Goal: Task Accomplishment & Management: Use online tool/utility

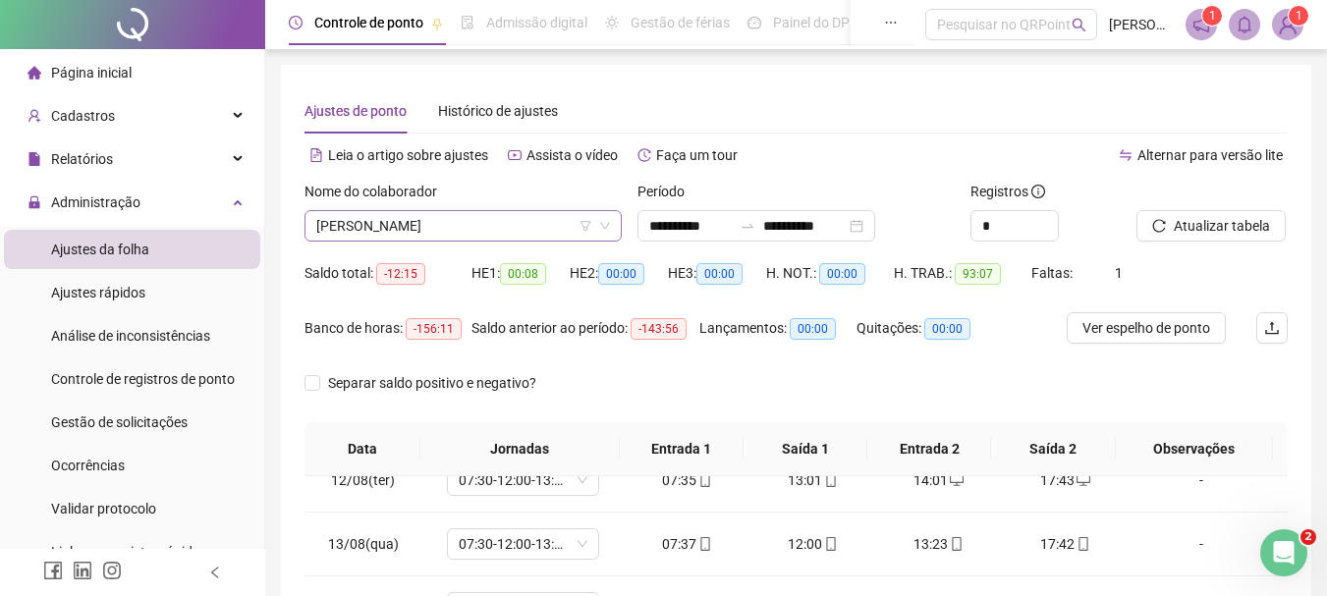
click at [456, 234] on span "[PERSON_NAME]" at bounding box center [463, 225] width 294 height 29
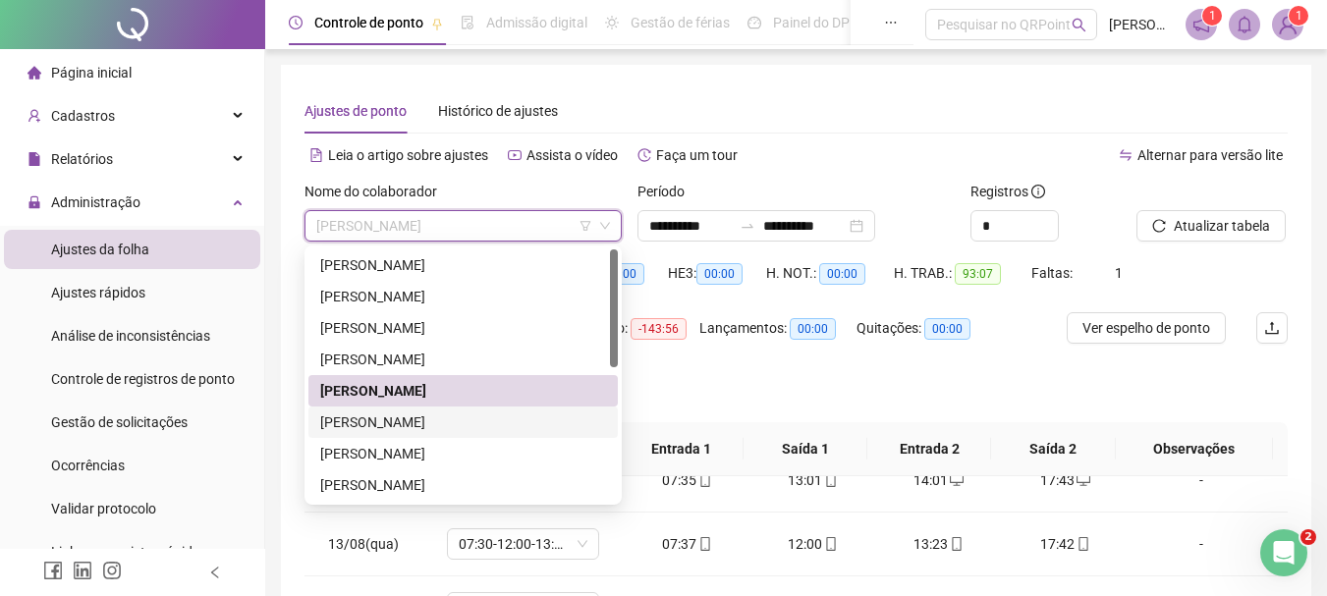
click at [365, 420] on div "[PERSON_NAME]" at bounding box center [463, 423] width 286 height 22
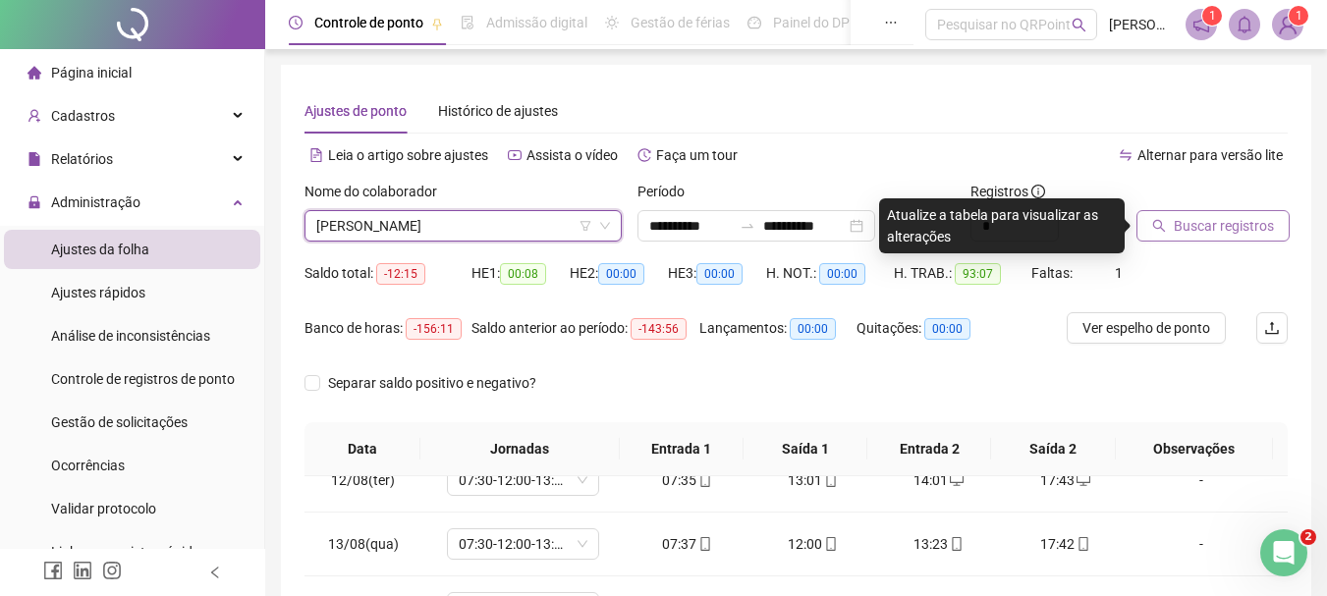
click at [1218, 236] on span "Buscar registros" at bounding box center [1224, 226] width 100 height 22
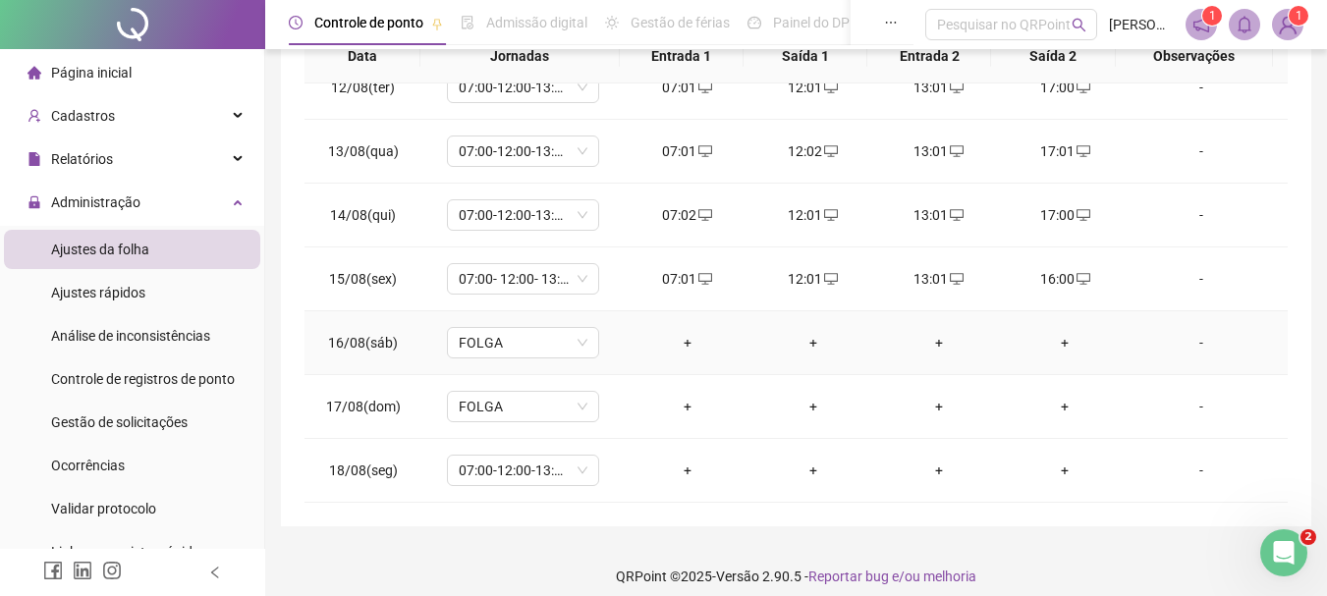
scroll to position [408, 0]
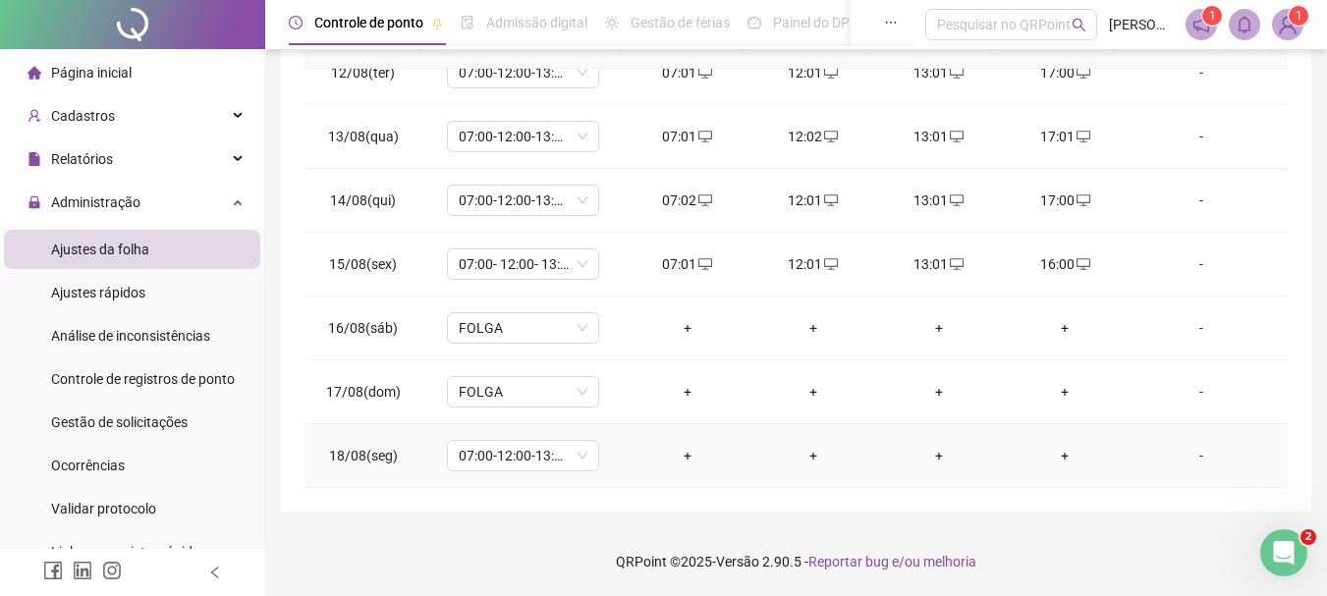
click at [686, 459] on div "+" at bounding box center [687, 456] width 94 height 22
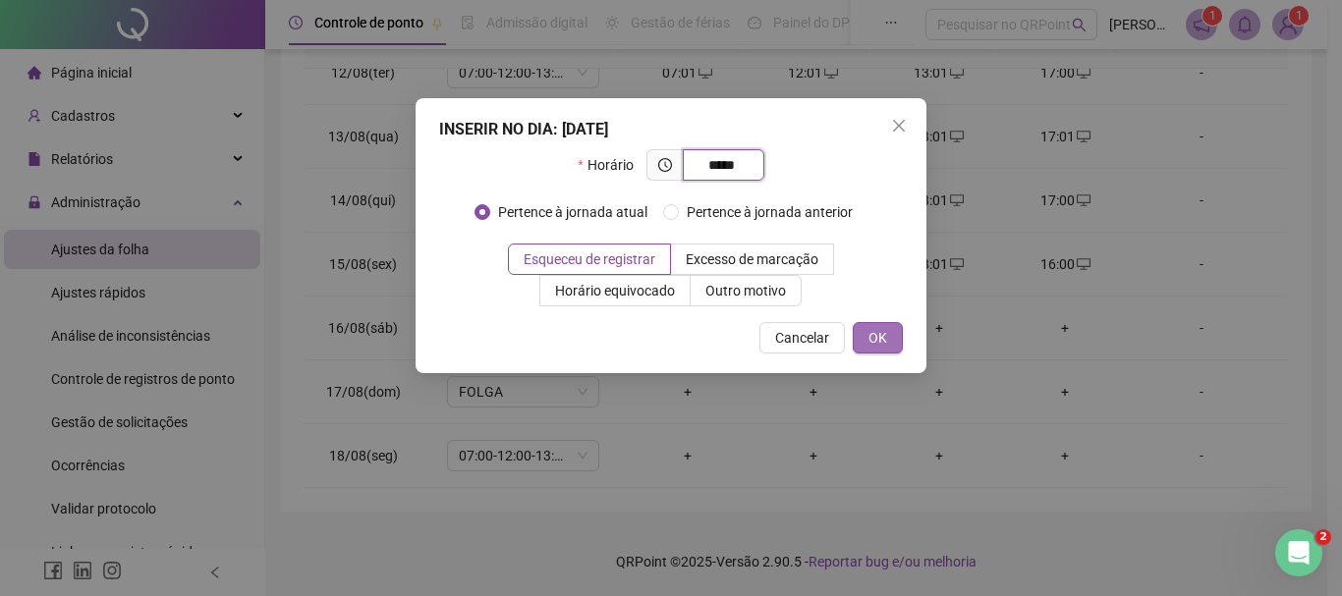
type input "*****"
click at [875, 333] on span "OK" at bounding box center [877, 338] width 19 height 22
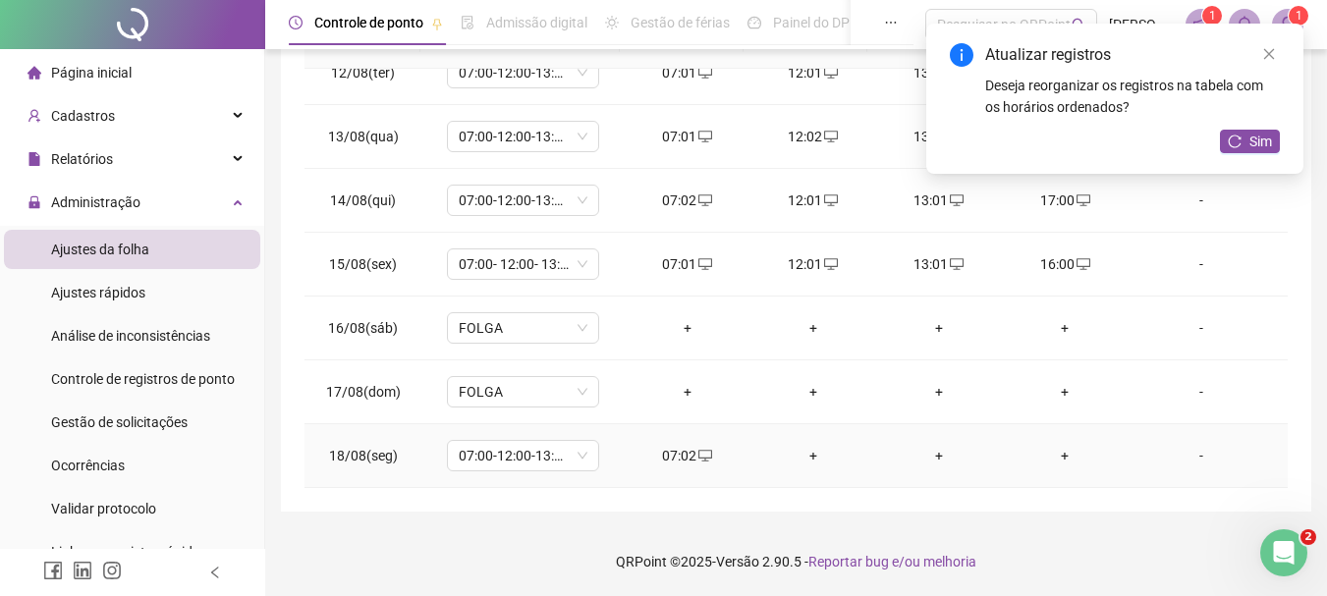
click at [798, 458] on div "+" at bounding box center [813, 456] width 94 height 22
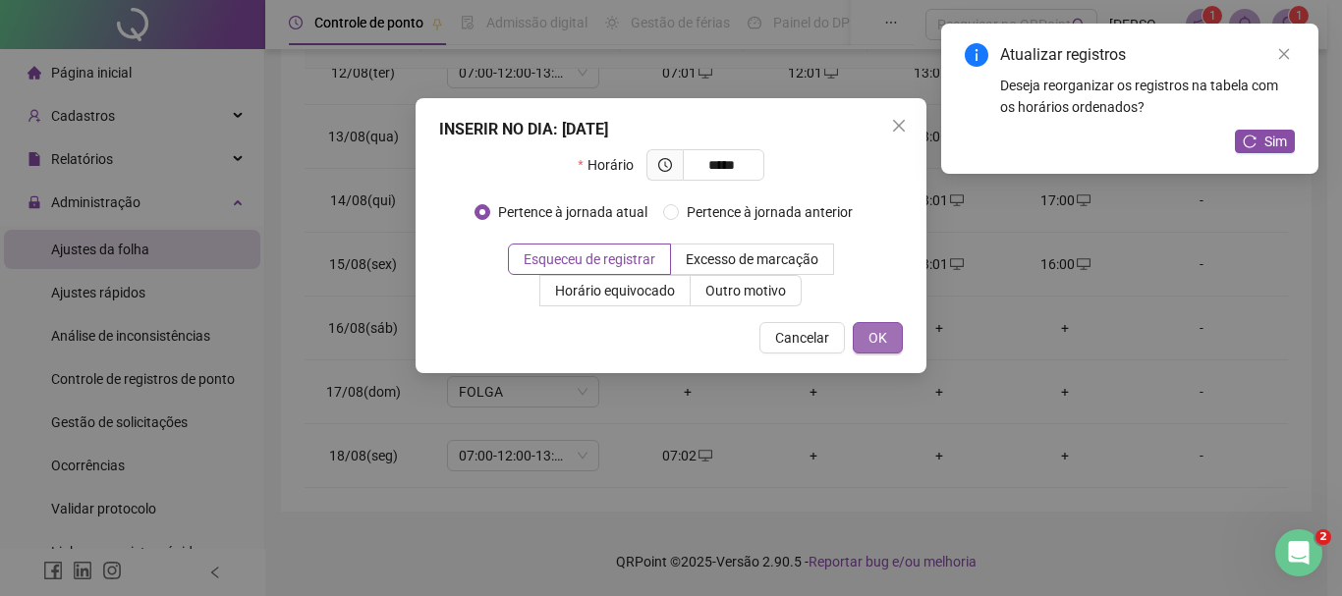
type input "*****"
click at [886, 337] on span "OK" at bounding box center [877, 338] width 19 height 22
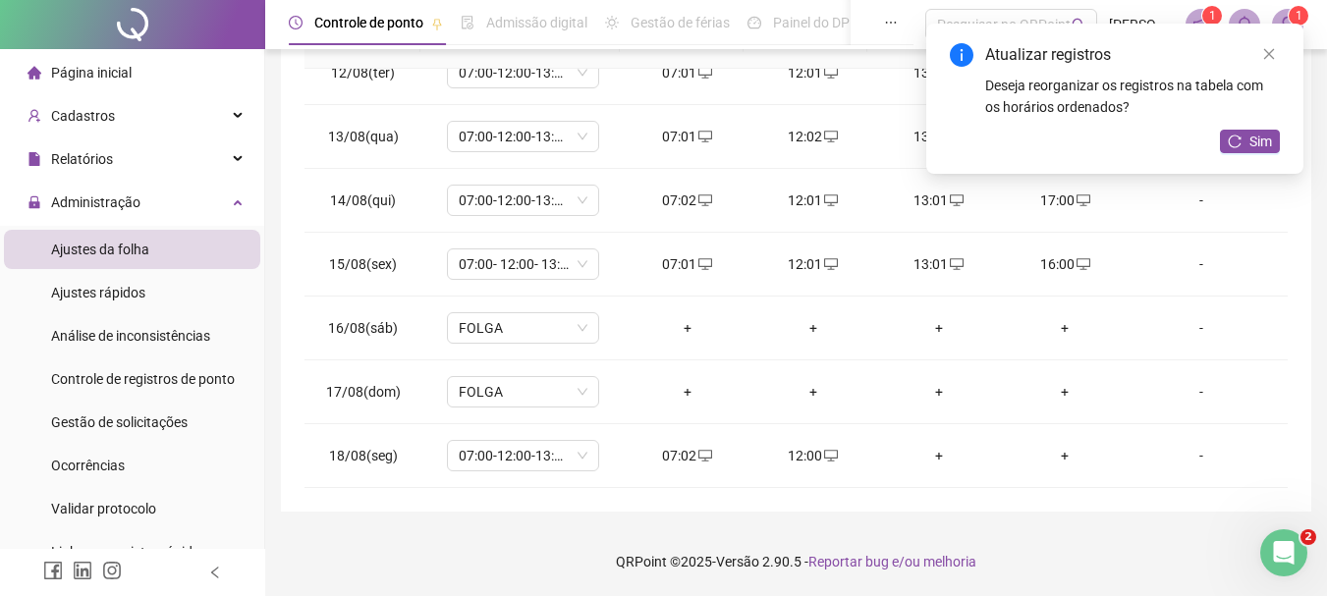
click at [922, 454] on div "+" at bounding box center [939, 456] width 94 height 22
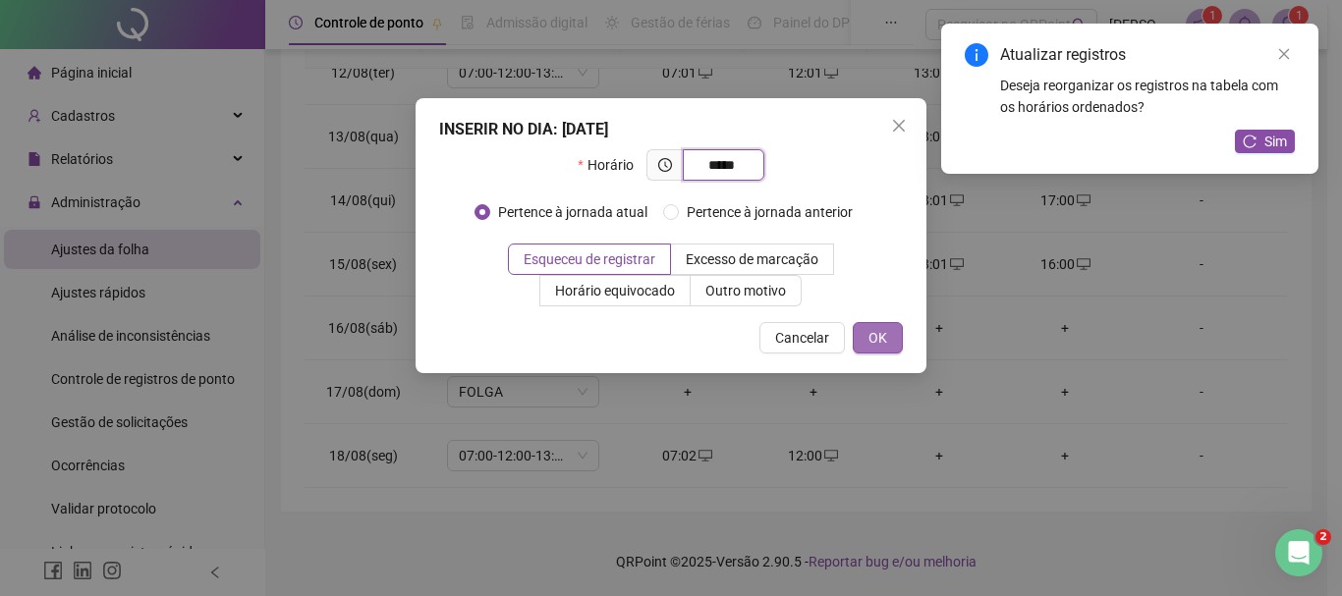
type input "*****"
click at [871, 335] on span "OK" at bounding box center [877, 338] width 19 height 22
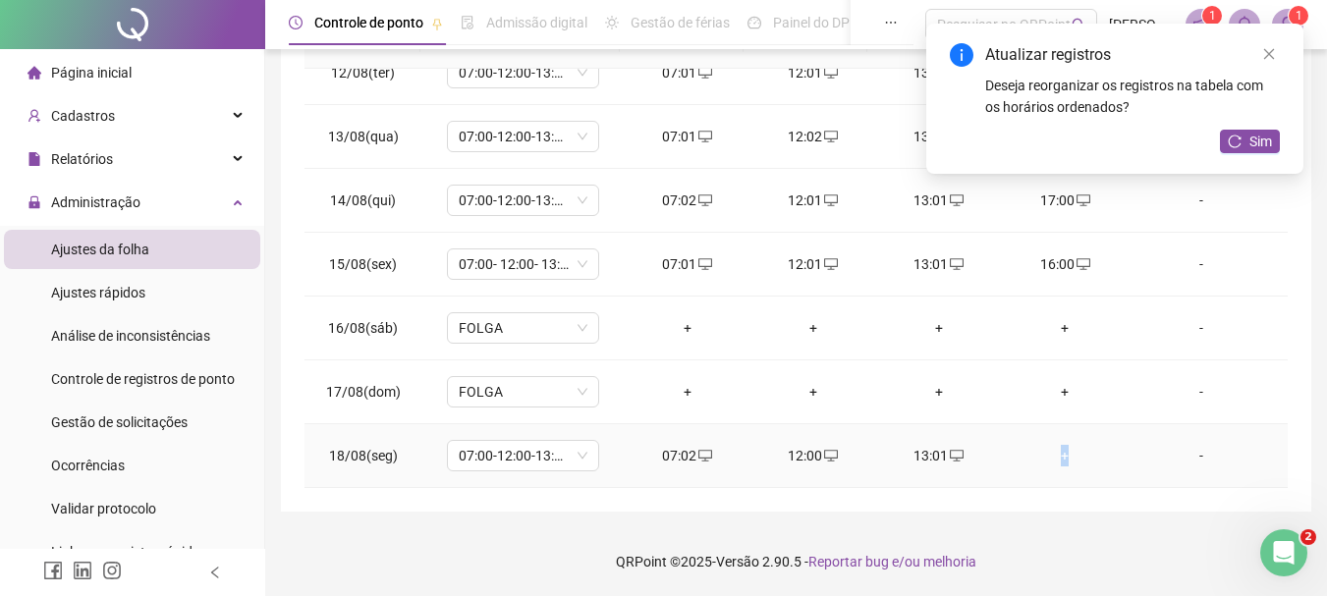
click at [1054, 457] on div "+" at bounding box center [1065, 456] width 94 height 22
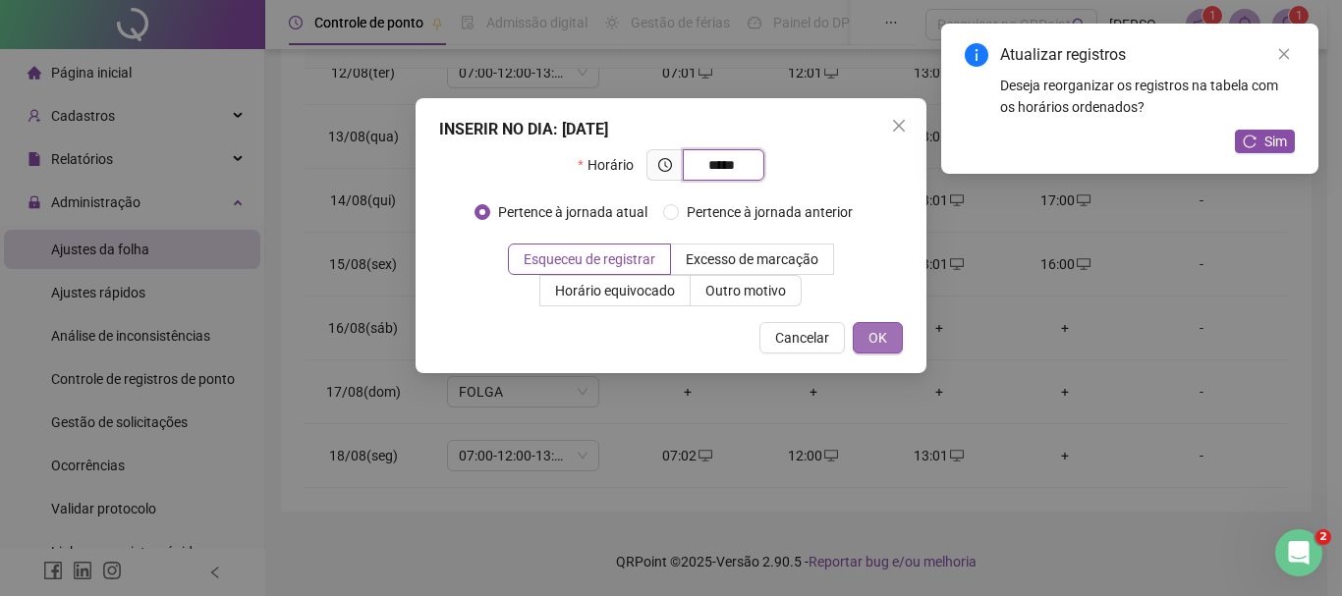
type input "*****"
click at [876, 333] on span "OK" at bounding box center [877, 338] width 19 height 22
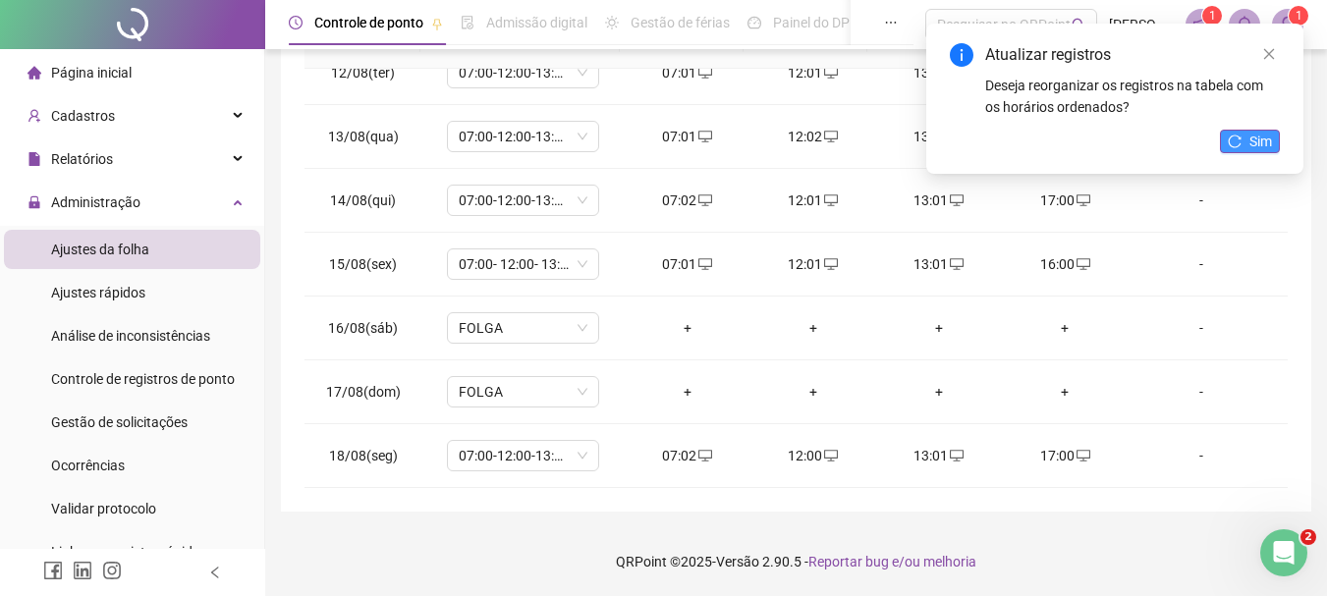
click at [1249, 144] on span "Sim" at bounding box center [1260, 142] width 23 height 22
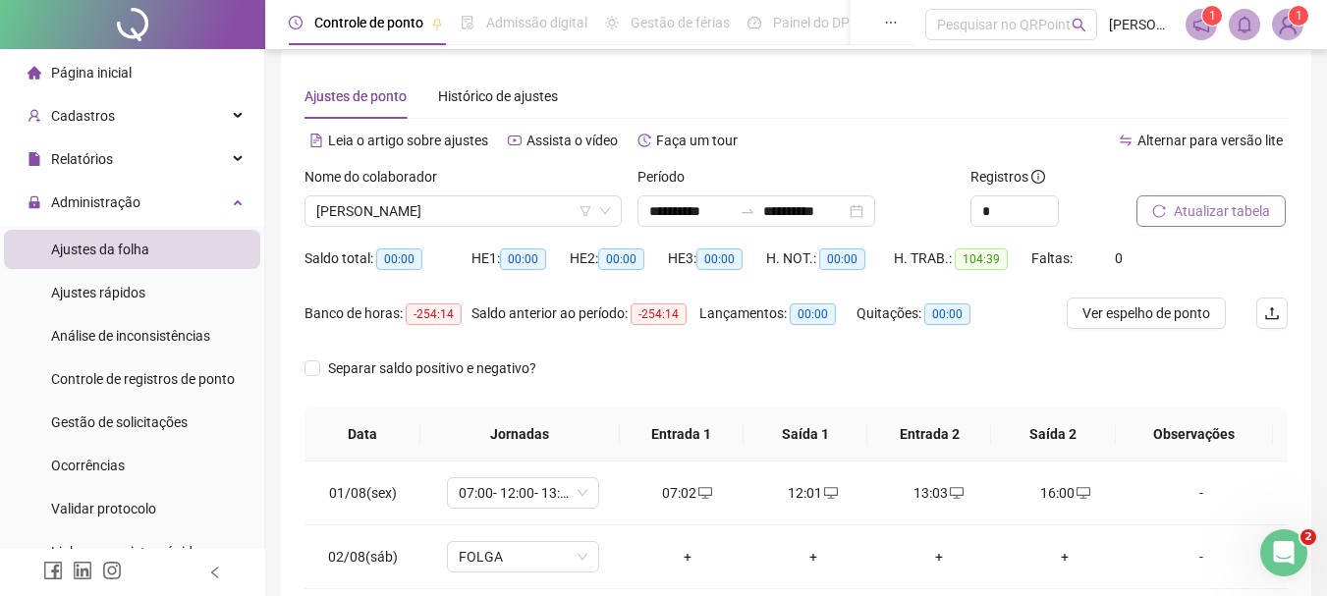
scroll to position [0, 0]
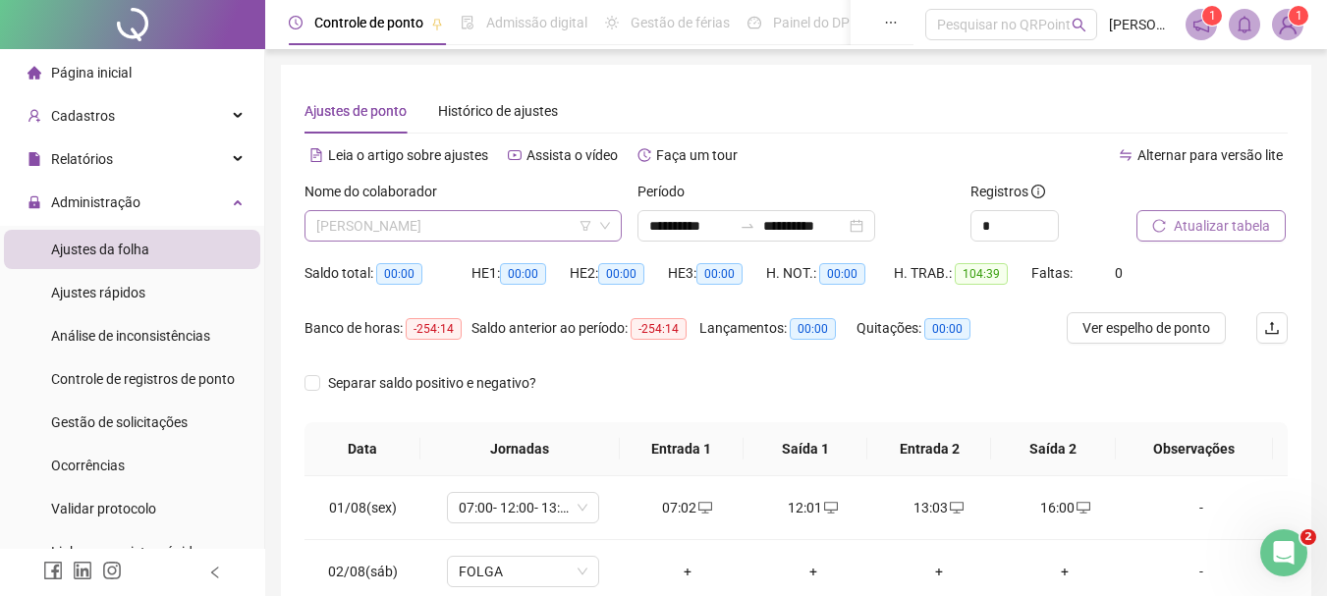
click at [400, 215] on span "[PERSON_NAME]" at bounding box center [463, 225] width 294 height 29
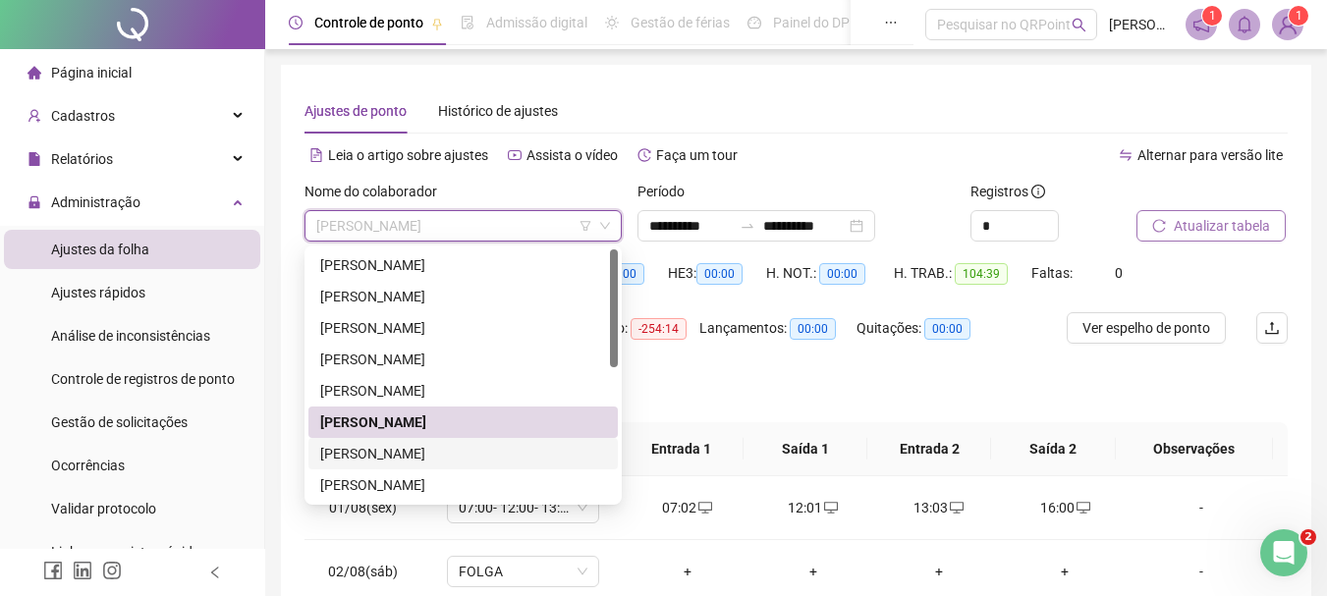
click at [418, 450] on div "[PERSON_NAME]" at bounding box center [463, 454] width 286 height 22
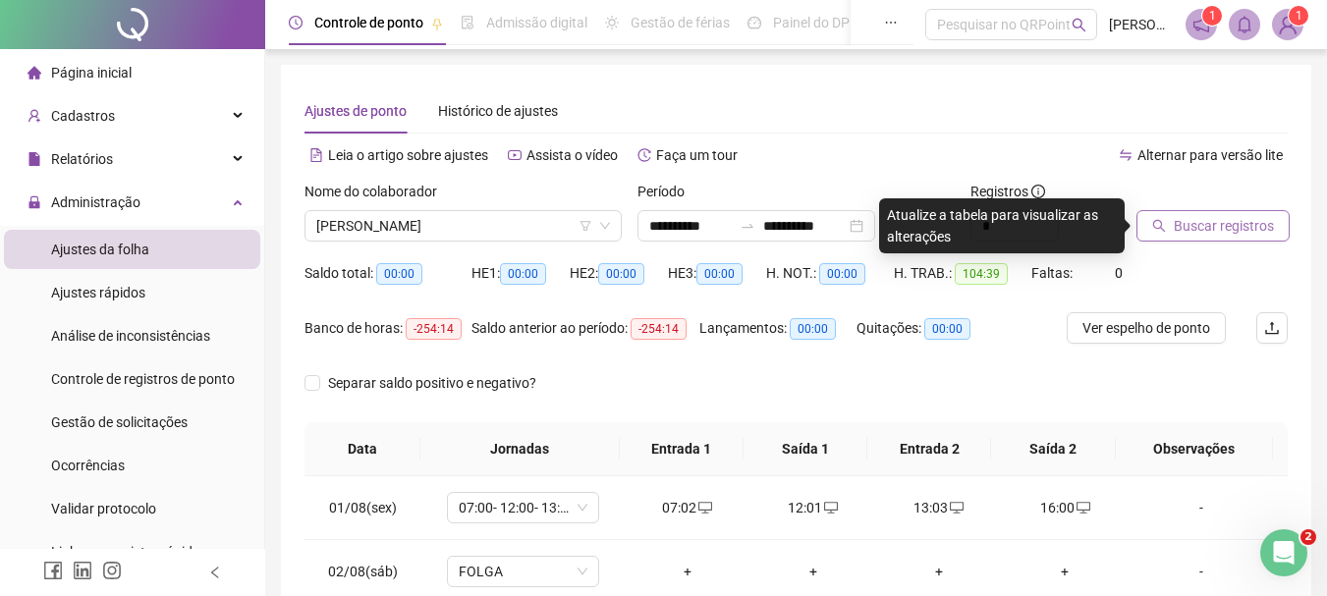
click at [1253, 223] on span "Buscar registros" at bounding box center [1224, 226] width 100 height 22
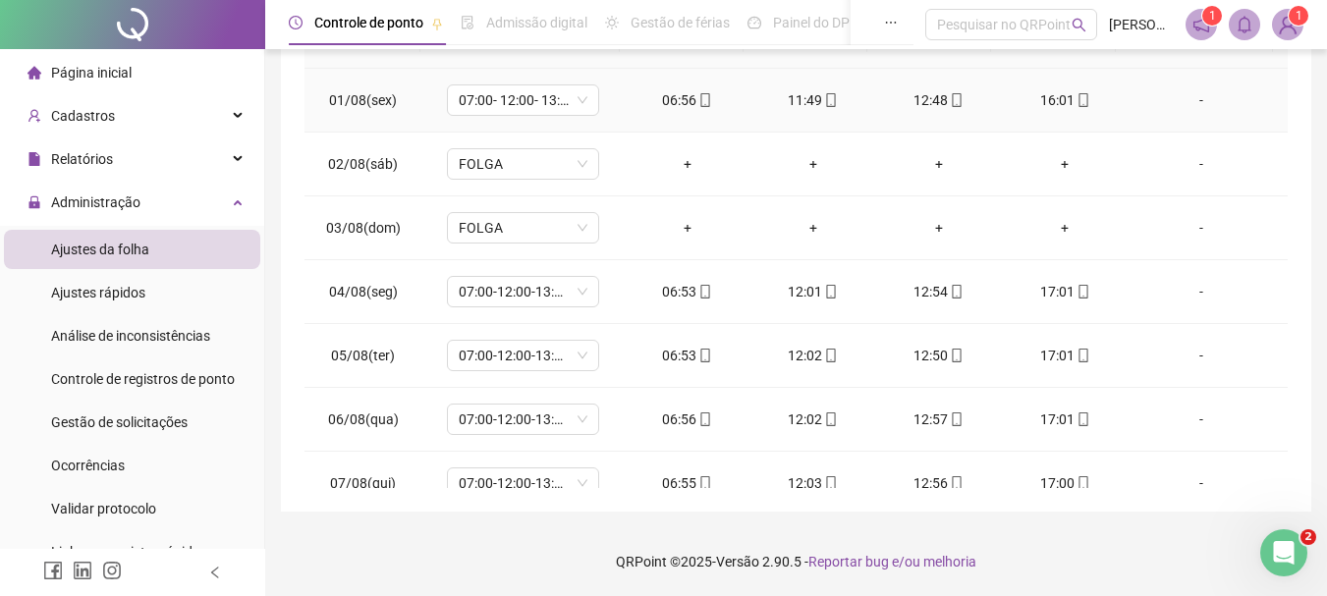
scroll to position [113, 0]
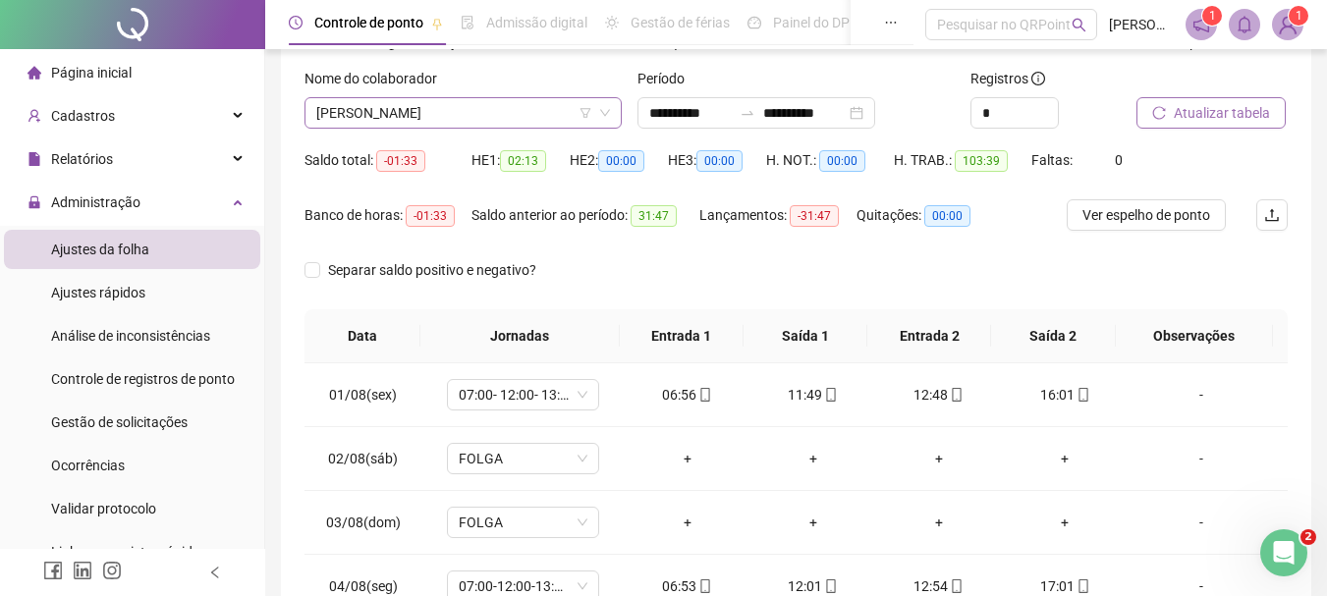
click at [409, 121] on span "[PERSON_NAME]" at bounding box center [463, 112] width 294 height 29
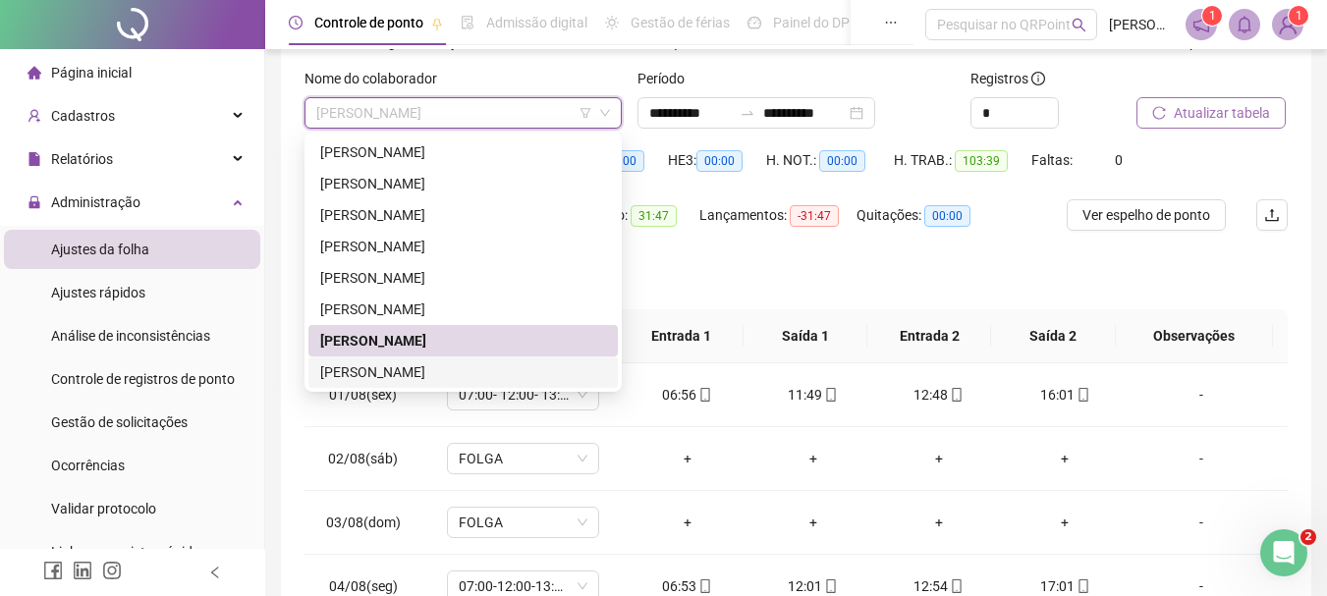
click at [365, 369] on div "[PERSON_NAME]" at bounding box center [463, 372] width 286 height 22
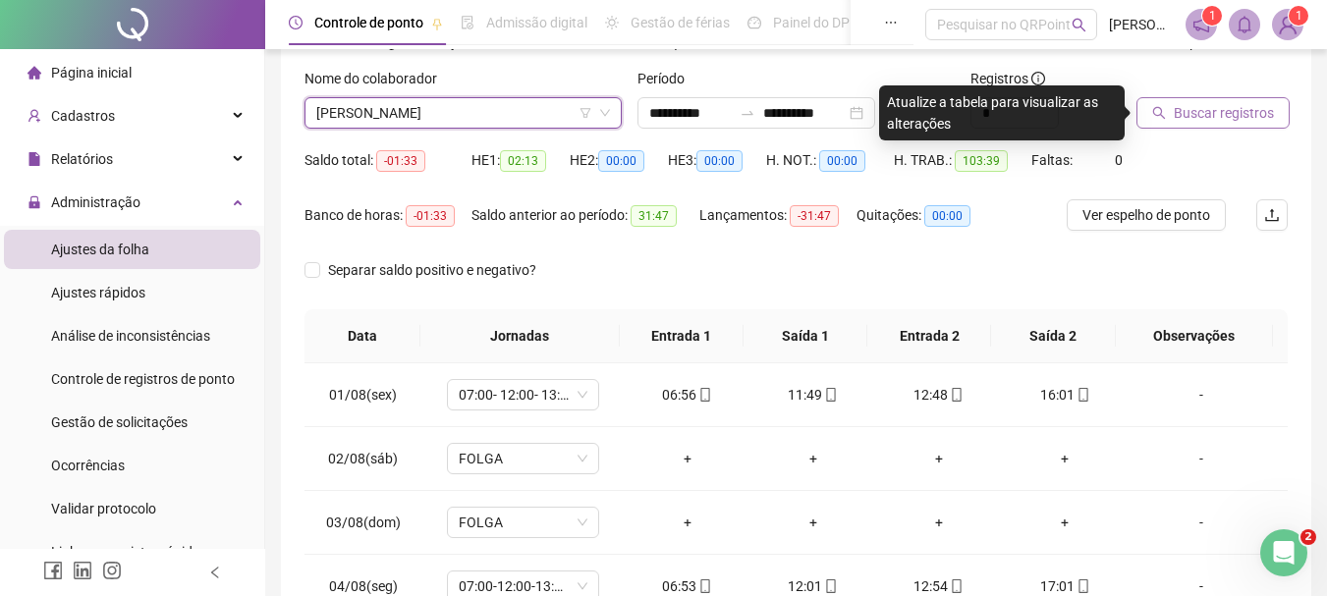
click at [1223, 120] on span "Buscar registros" at bounding box center [1224, 113] width 100 height 22
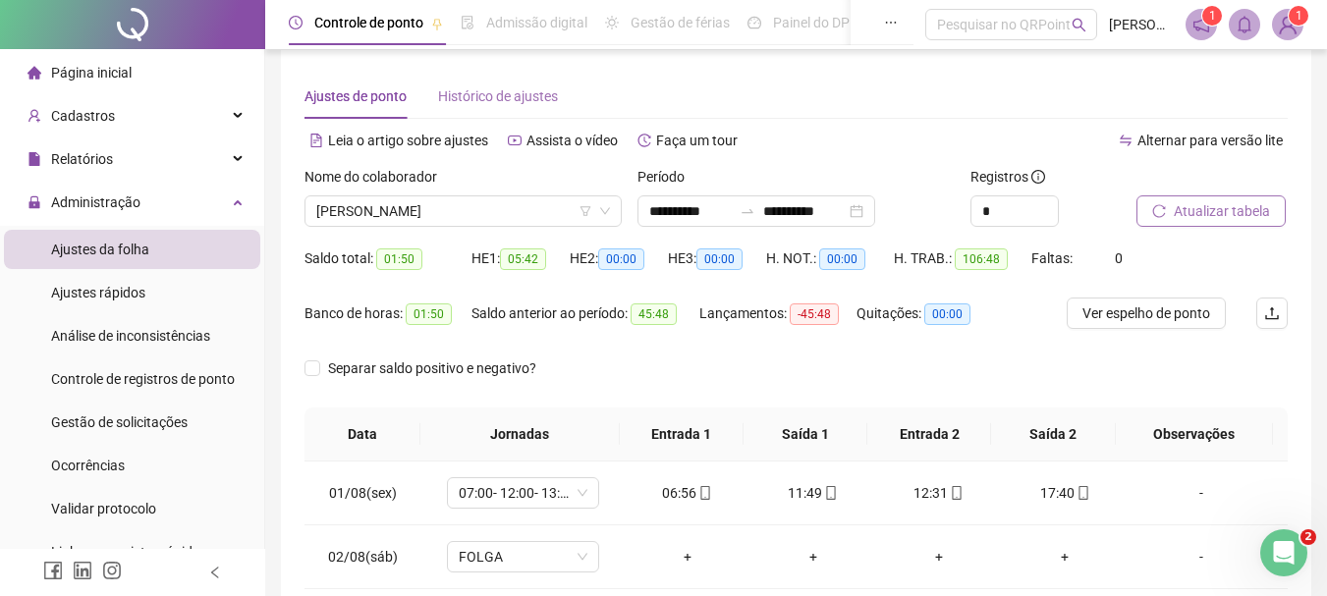
scroll to position [0, 0]
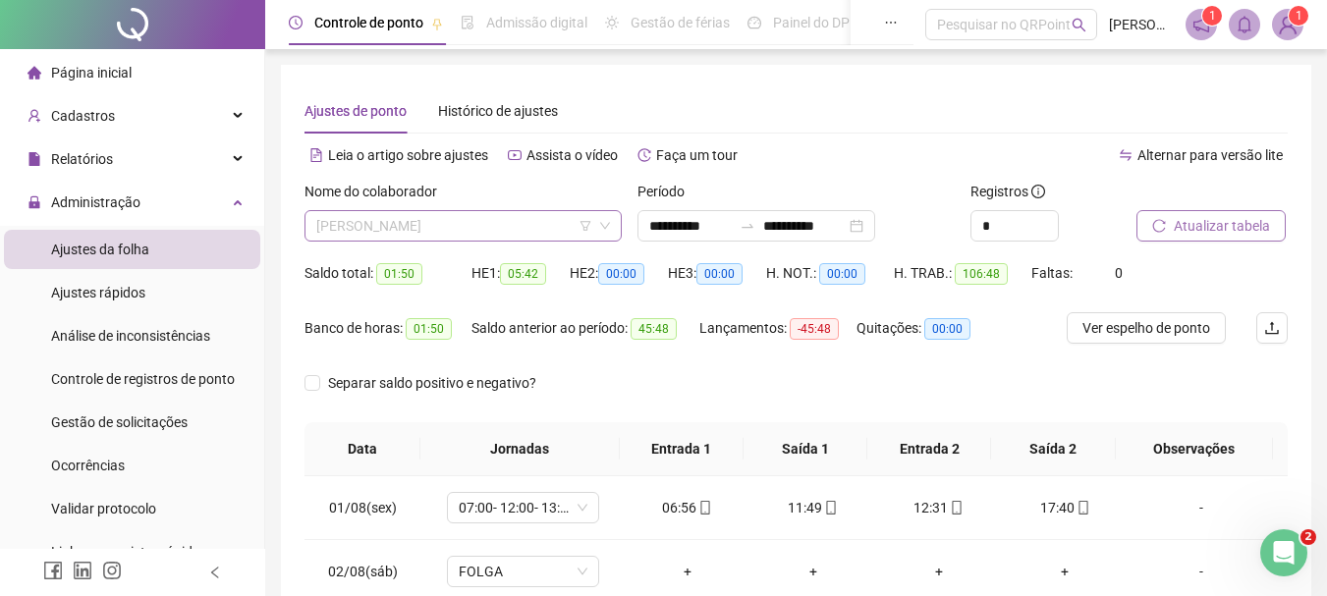
click at [449, 234] on span "[PERSON_NAME]" at bounding box center [463, 225] width 294 height 29
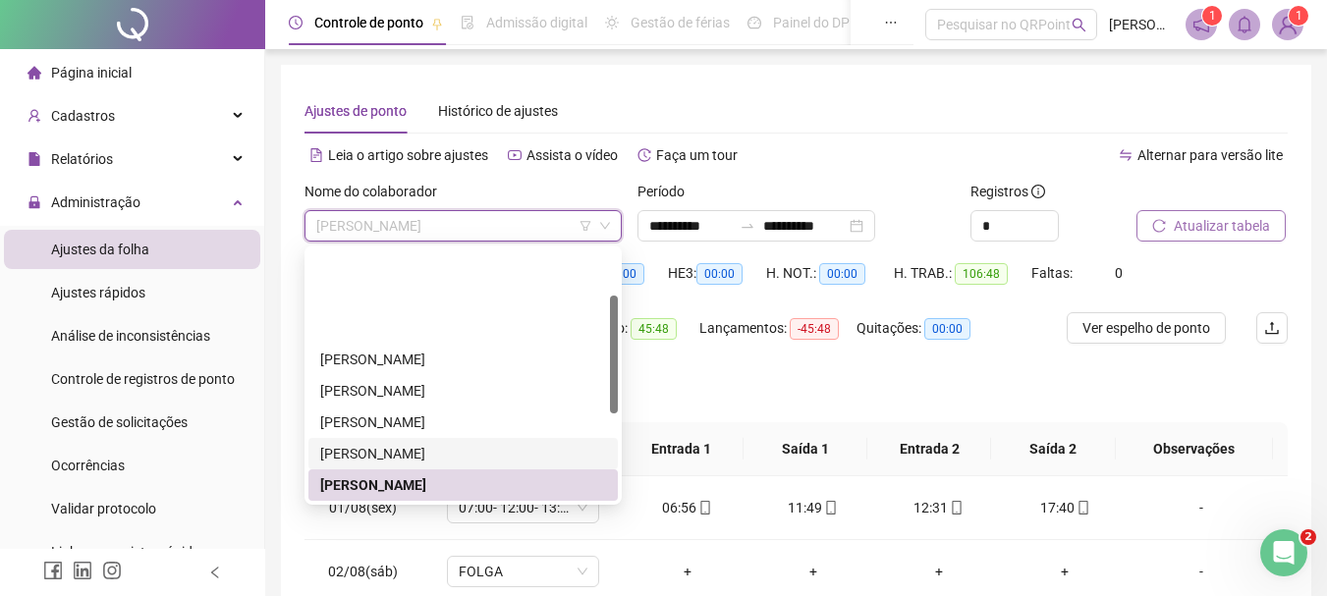
scroll to position [98, 0]
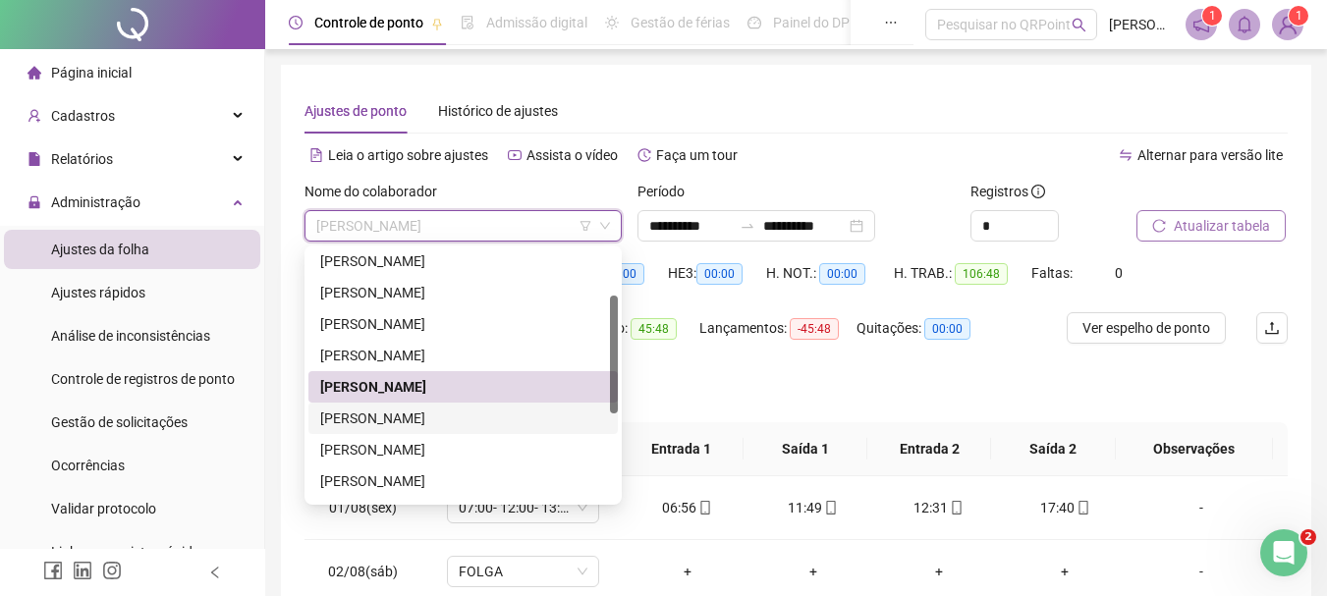
click at [387, 413] on div "[PERSON_NAME]" at bounding box center [463, 419] width 286 height 22
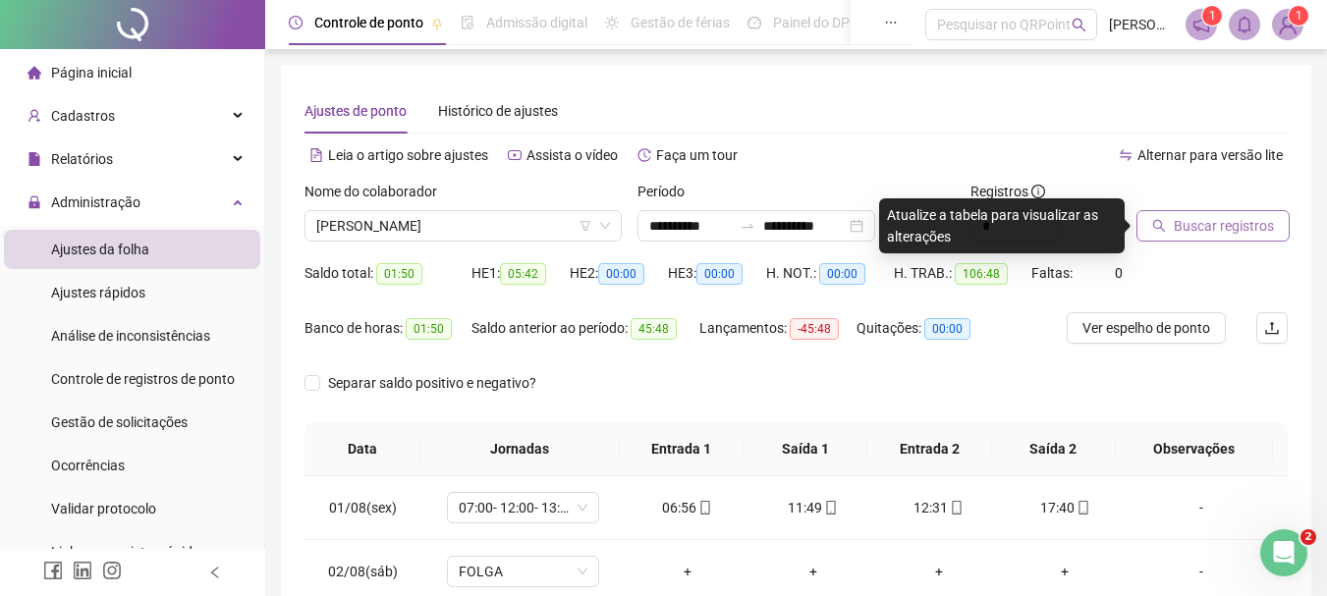
click at [1246, 234] on span "Buscar registros" at bounding box center [1224, 226] width 100 height 22
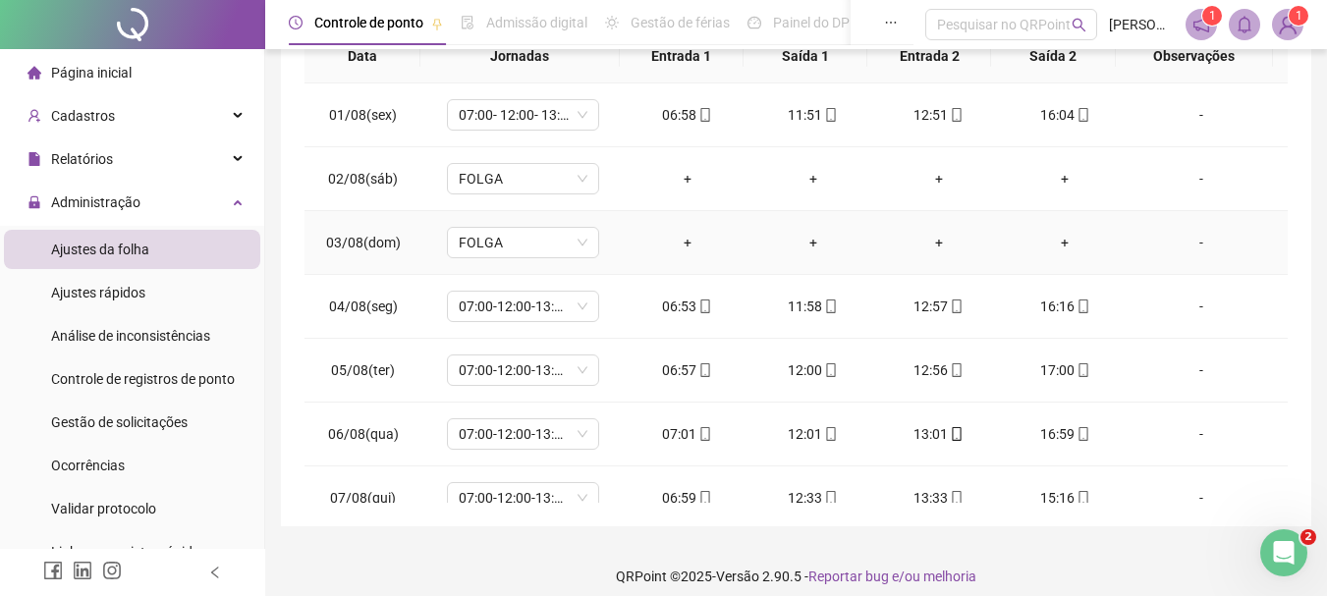
scroll to position [0, 0]
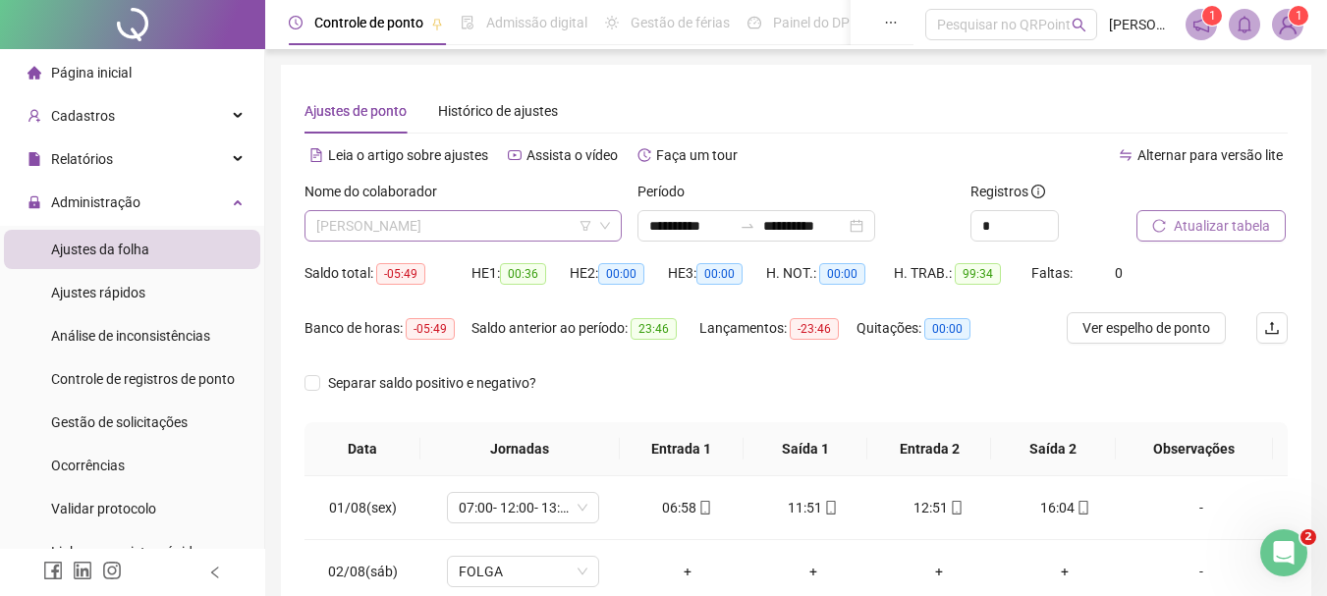
click at [480, 231] on span "[PERSON_NAME]" at bounding box center [463, 225] width 294 height 29
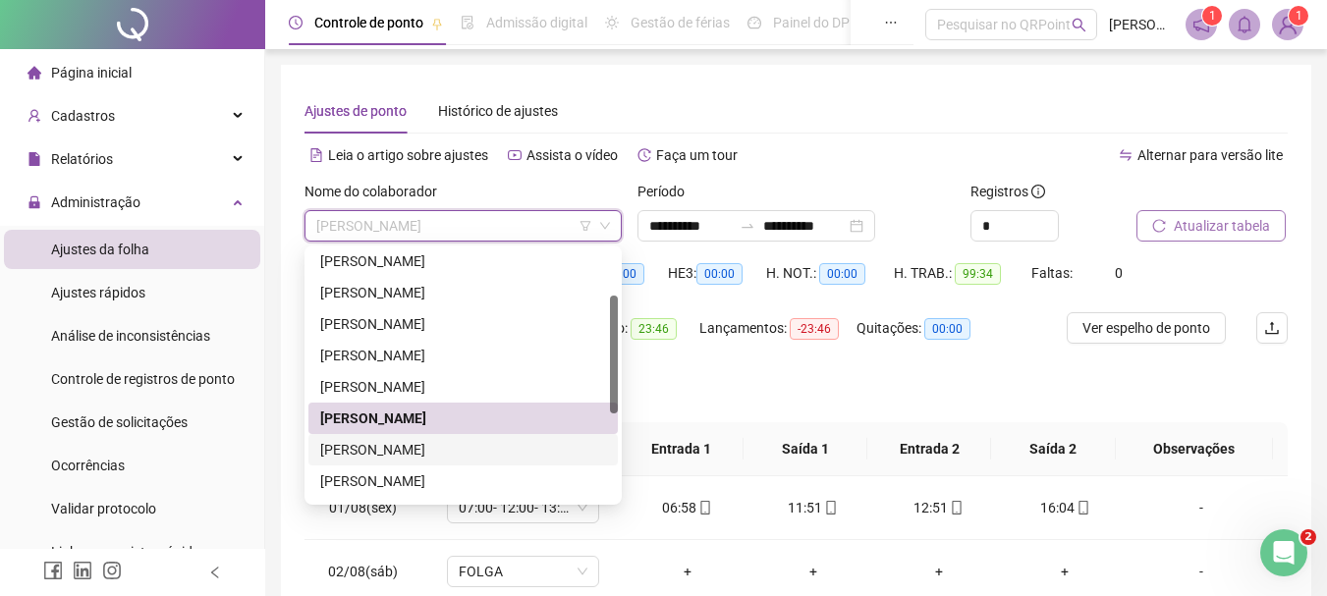
click at [399, 441] on div "[PERSON_NAME]" at bounding box center [463, 450] width 286 height 22
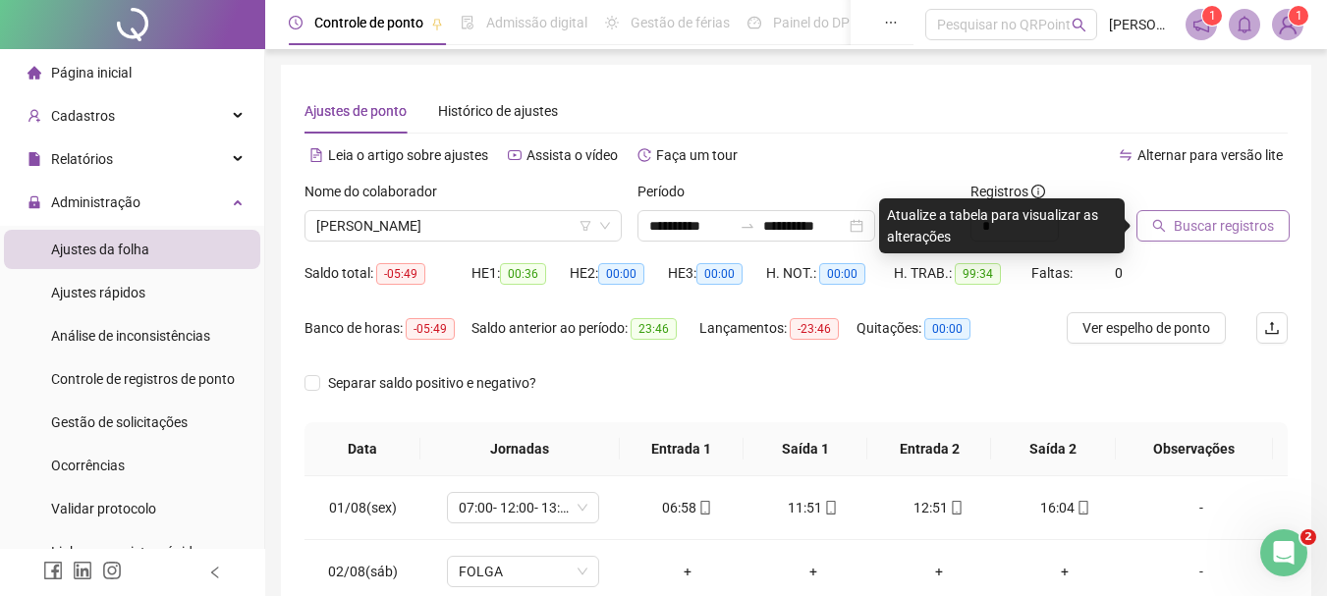
click at [1248, 218] on span "Buscar registros" at bounding box center [1224, 226] width 100 height 22
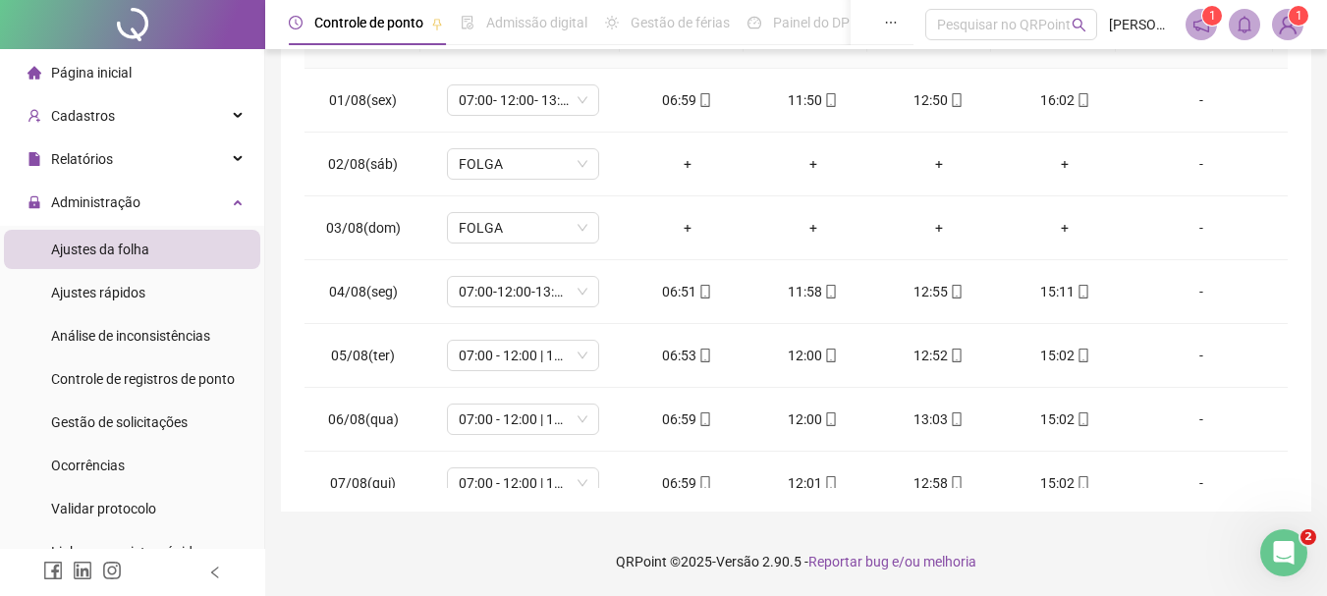
scroll to position [15, 0]
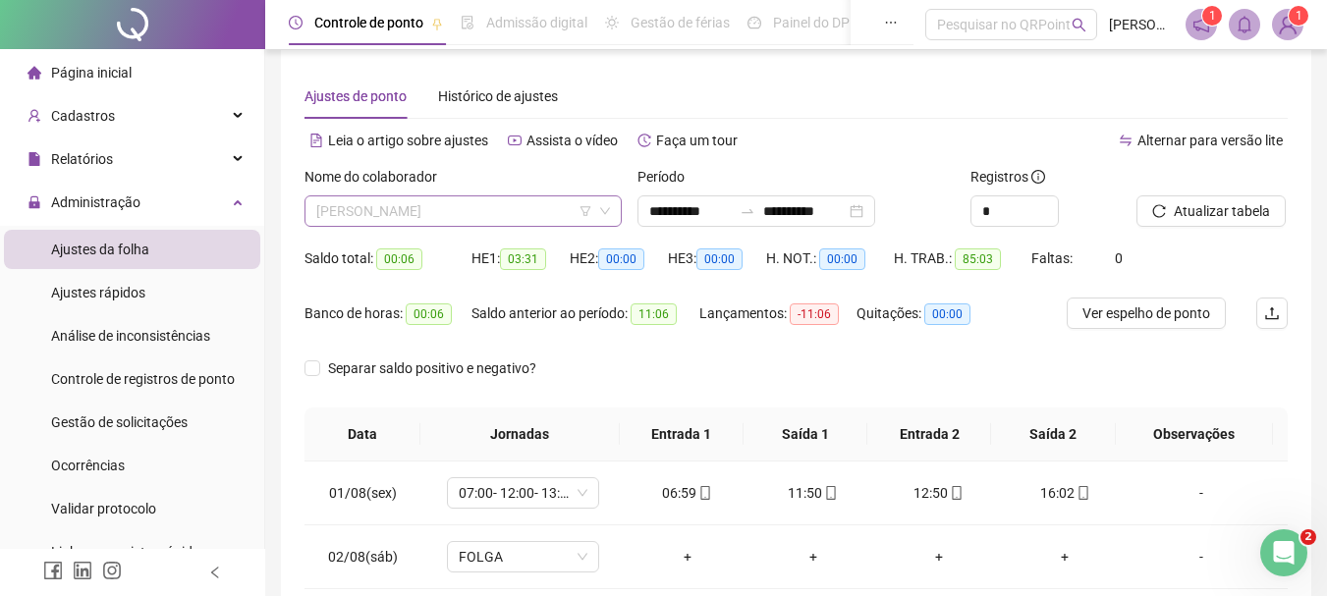
click at [478, 209] on span "[PERSON_NAME]" at bounding box center [463, 210] width 294 height 29
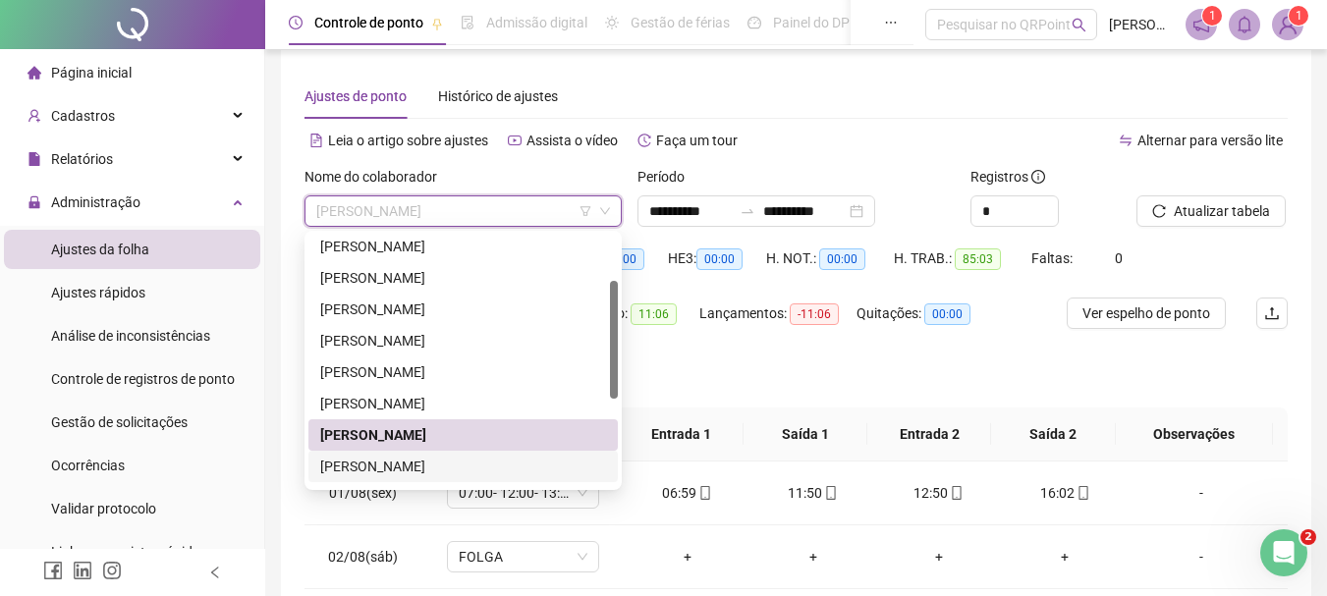
drag, startPoint x: 367, startPoint y: 463, endPoint x: 530, endPoint y: 405, distance: 173.1
click at [365, 463] on div "[PERSON_NAME]" at bounding box center [463, 467] width 286 height 22
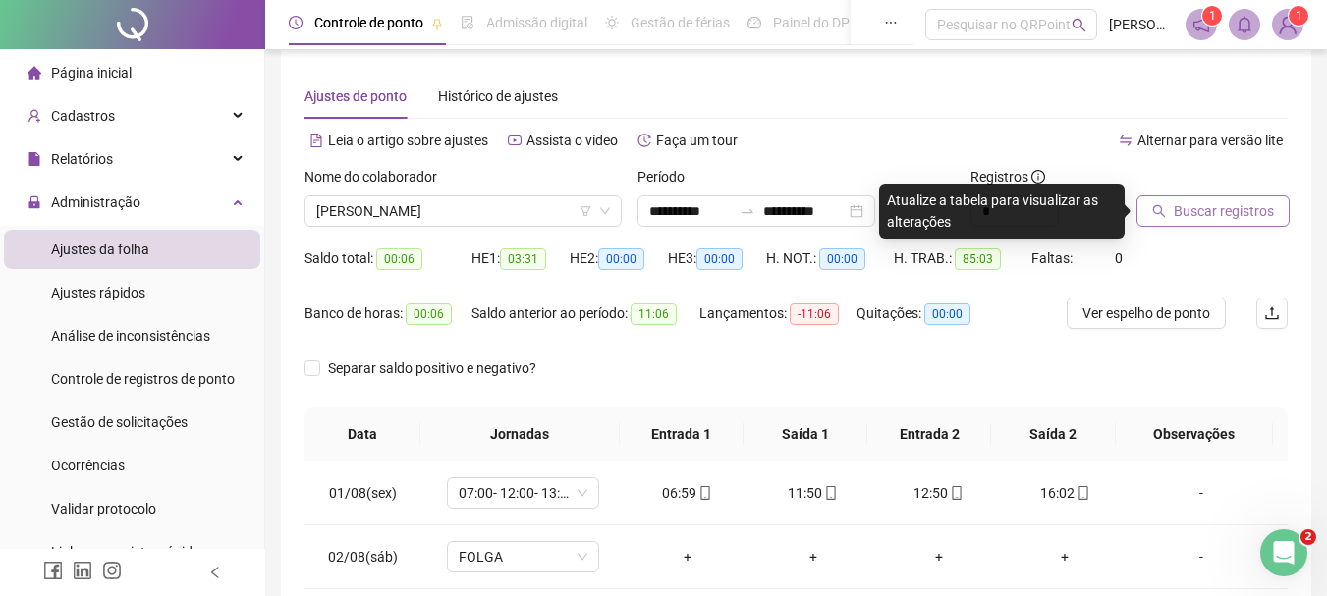
click at [1217, 209] on span "Buscar registros" at bounding box center [1224, 211] width 100 height 22
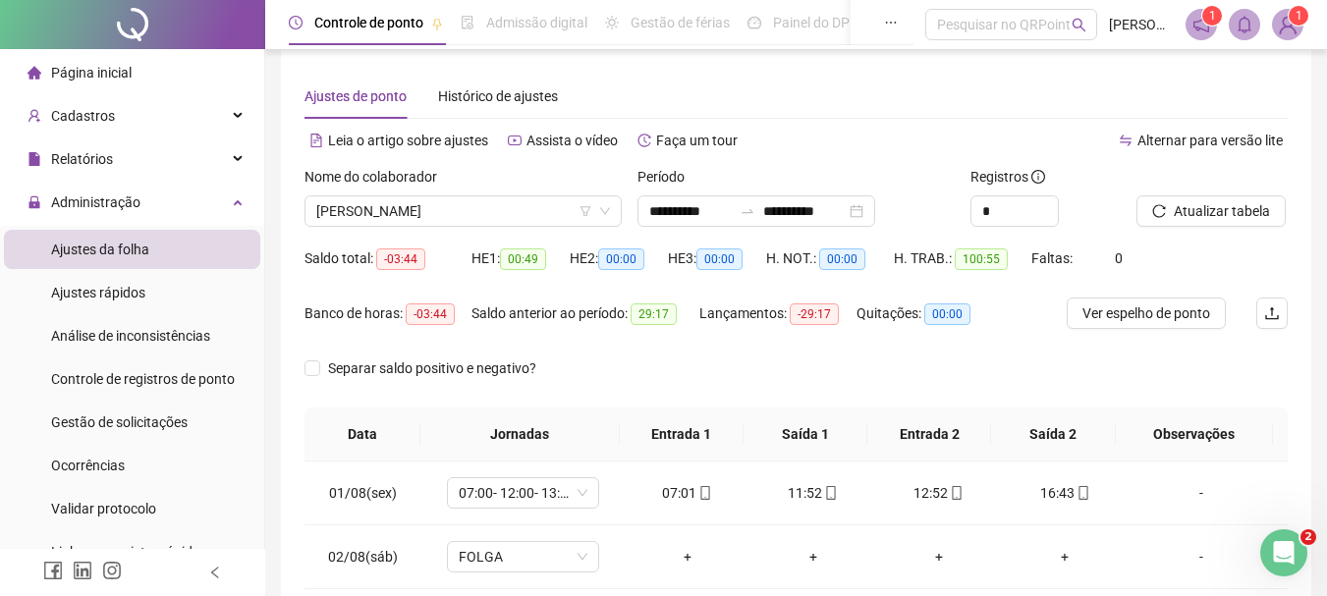
scroll to position [0, 0]
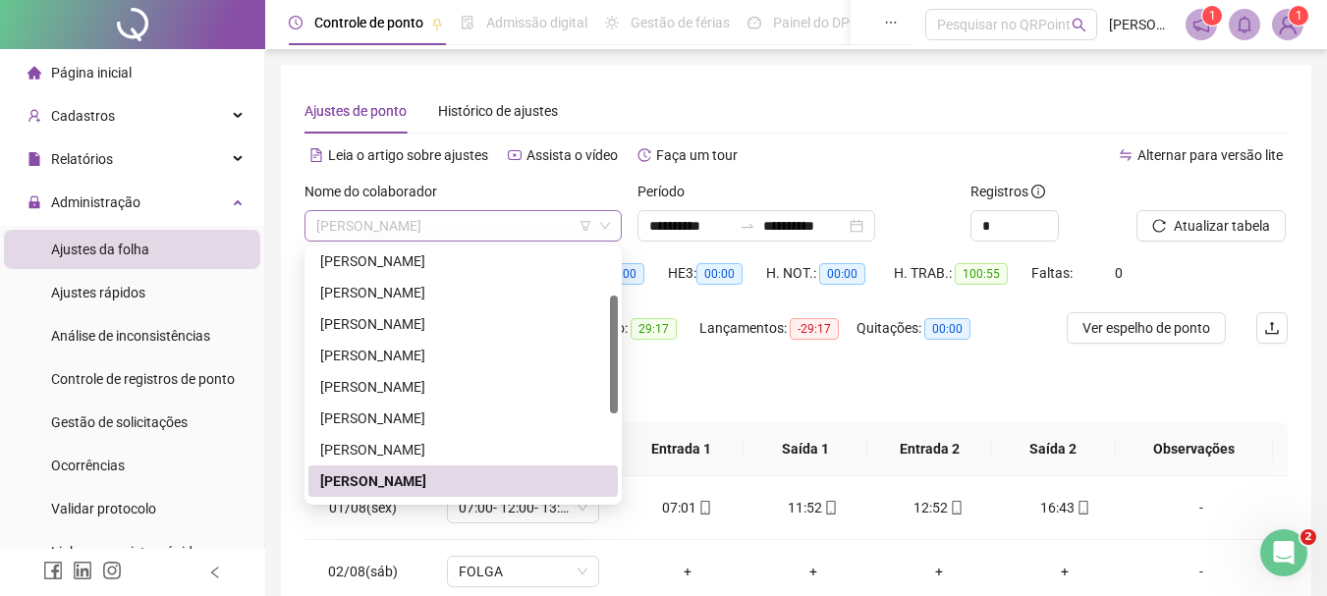
click at [478, 231] on span "[PERSON_NAME]" at bounding box center [463, 225] width 294 height 29
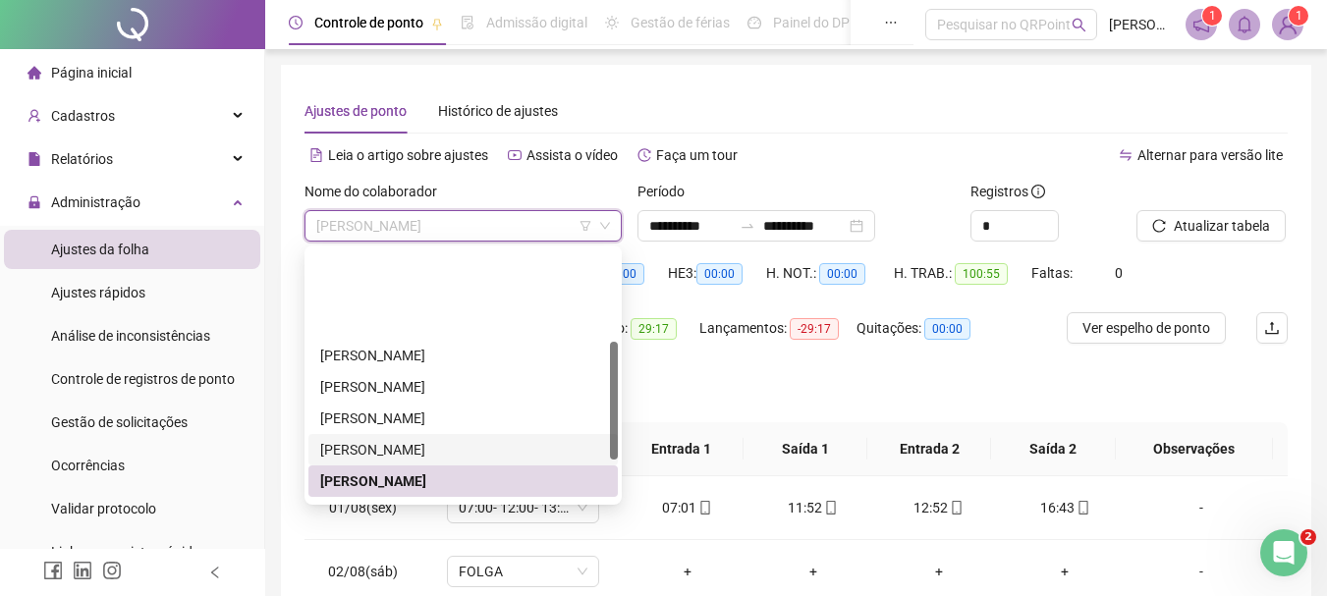
scroll to position [196, 0]
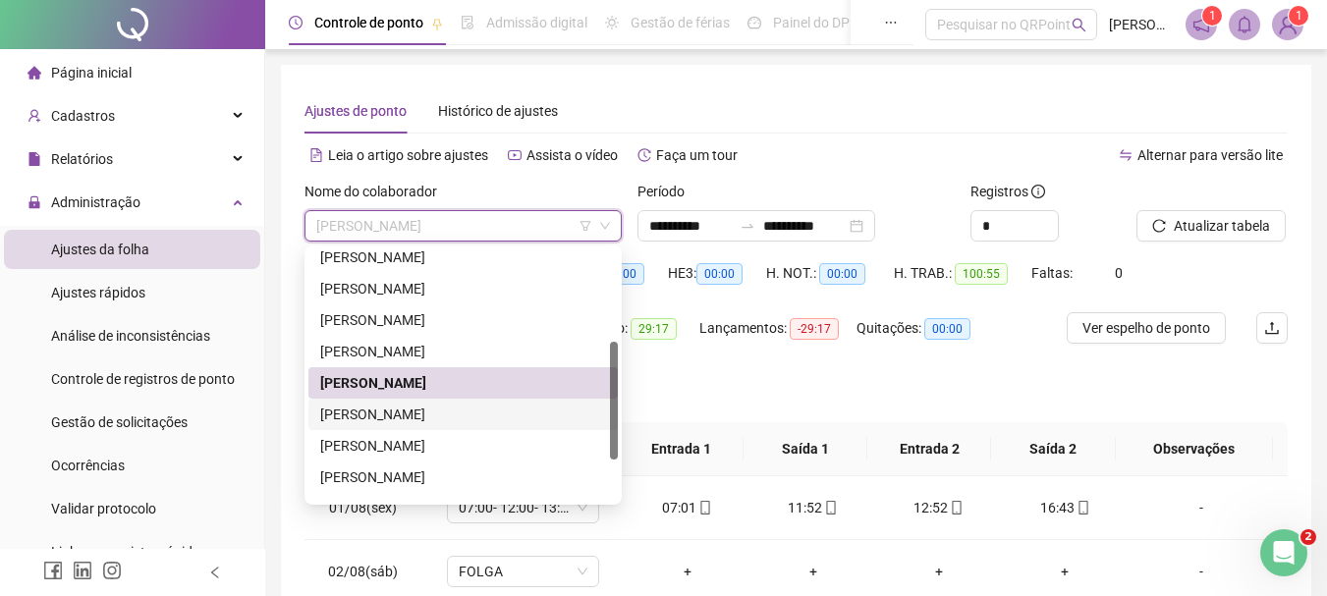
click at [430, 415] on div "[PERSON_NAME]" at bounding box center [463, 415] width 286 height 22
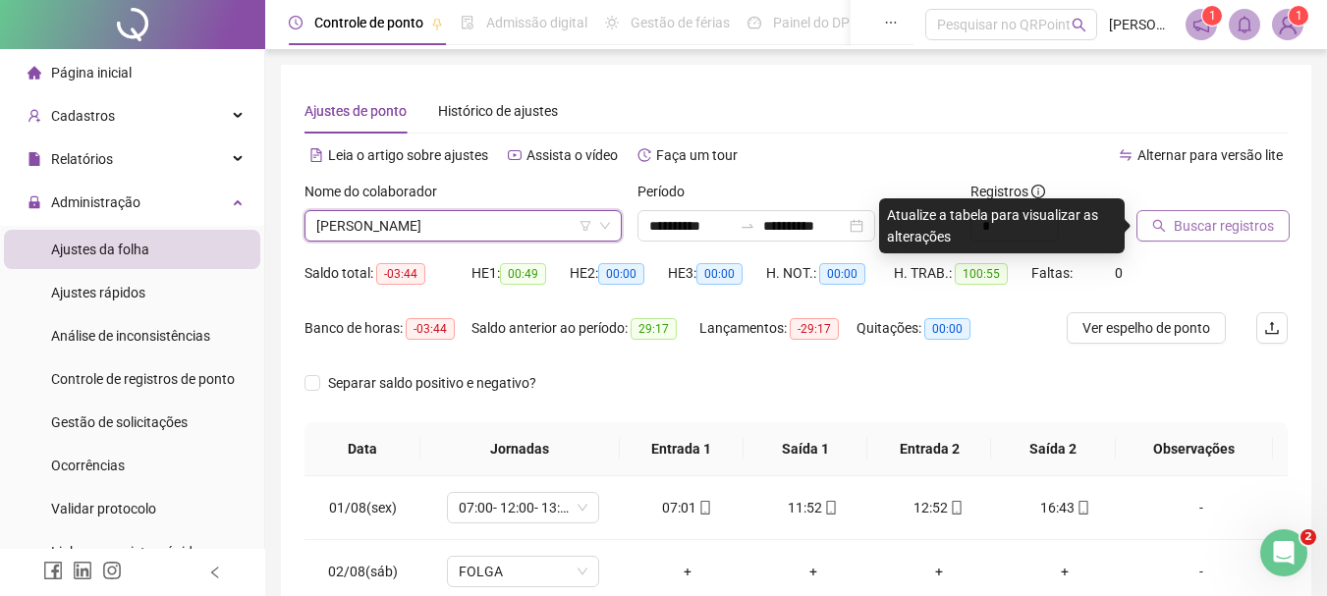
click at [1206, 218] on span "Buscar registros" at bounding box center [1224, 226] width 100 height 22
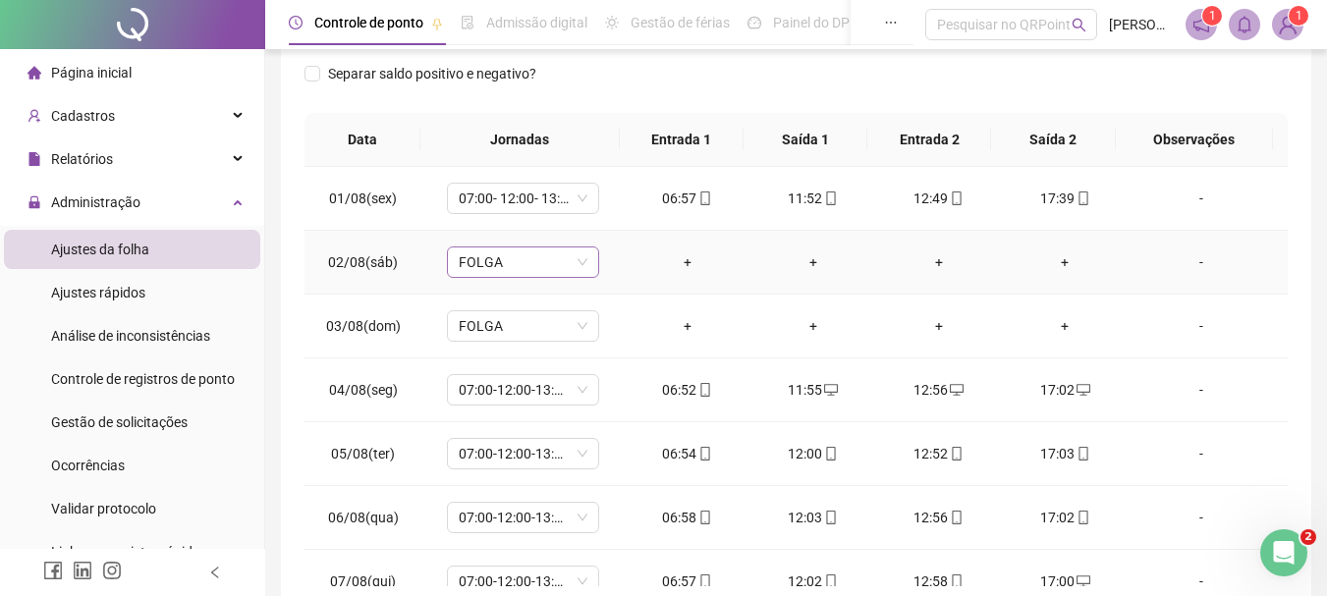
scroll to position [0, 0]
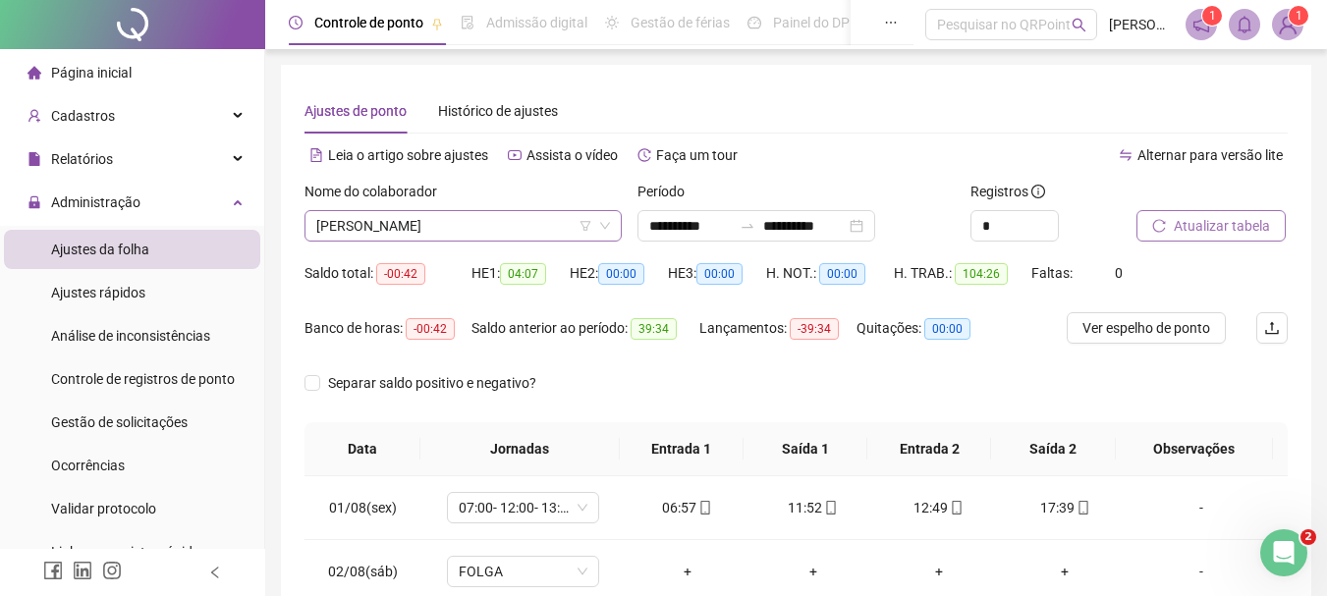
click at [501, 220] on span "[PERSON_NAME]" at bounding box center [463, 225] width 294 height 29
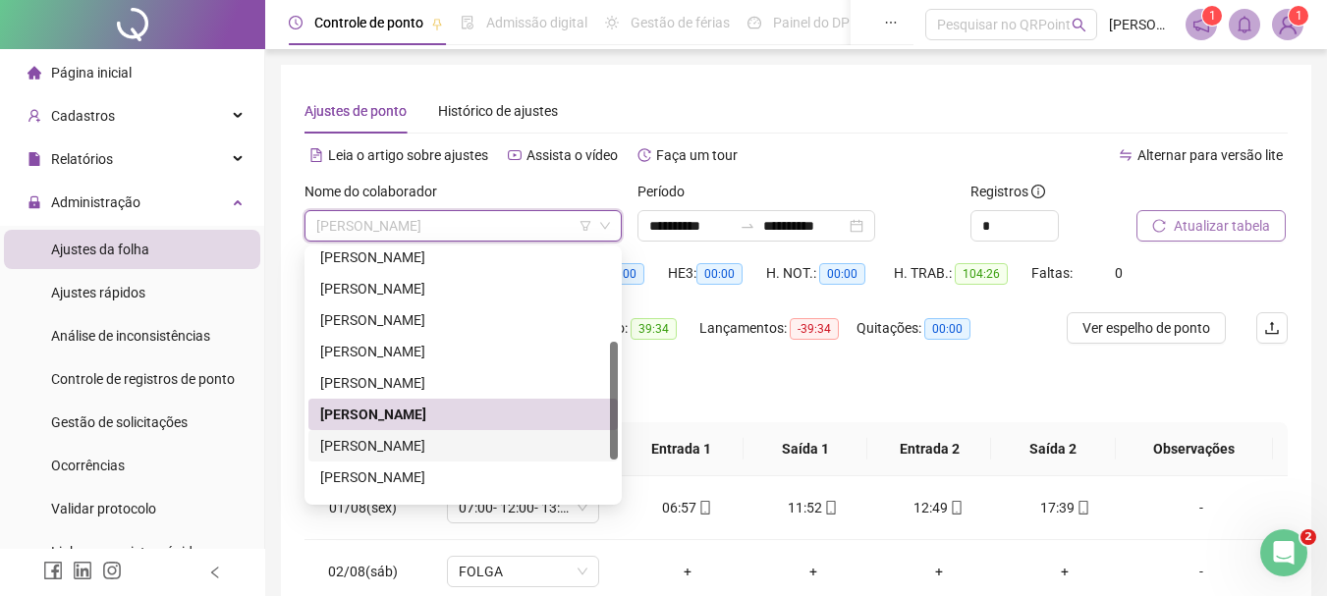
click at [392, 437] on div "[PERSON_NAME]" at bounding box center [463, 446] width 286 height 22
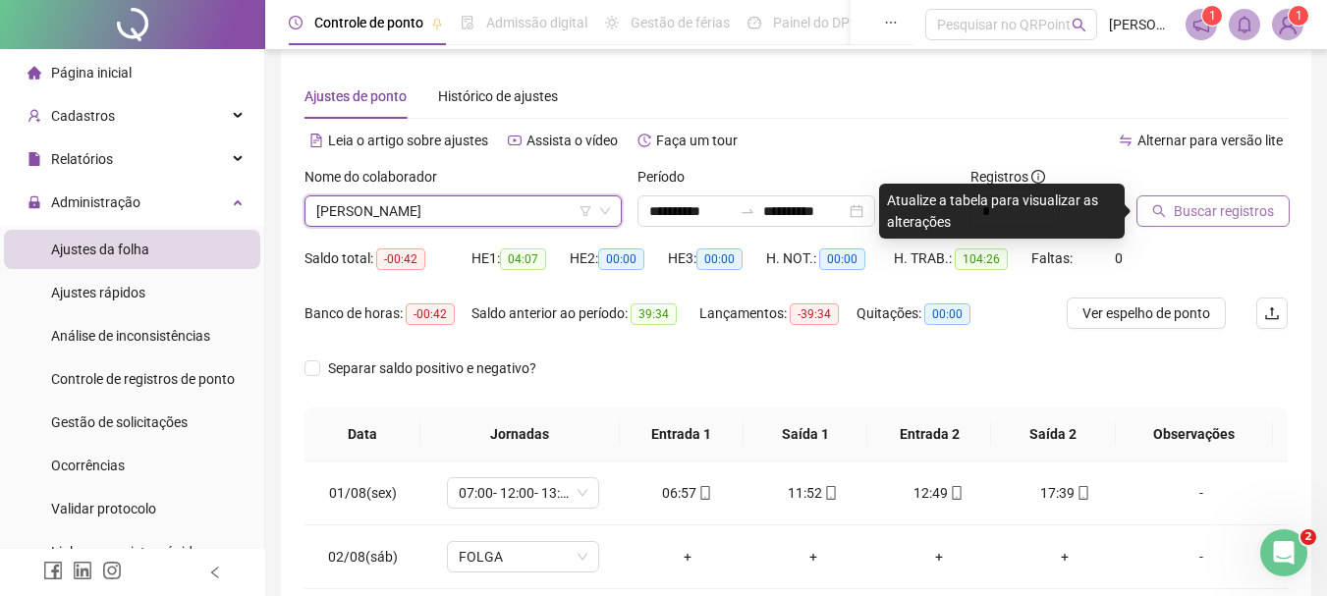
click at [1210, 206] on span "Buscar registros" at bounding box center [1224, 211] width 100 height 22
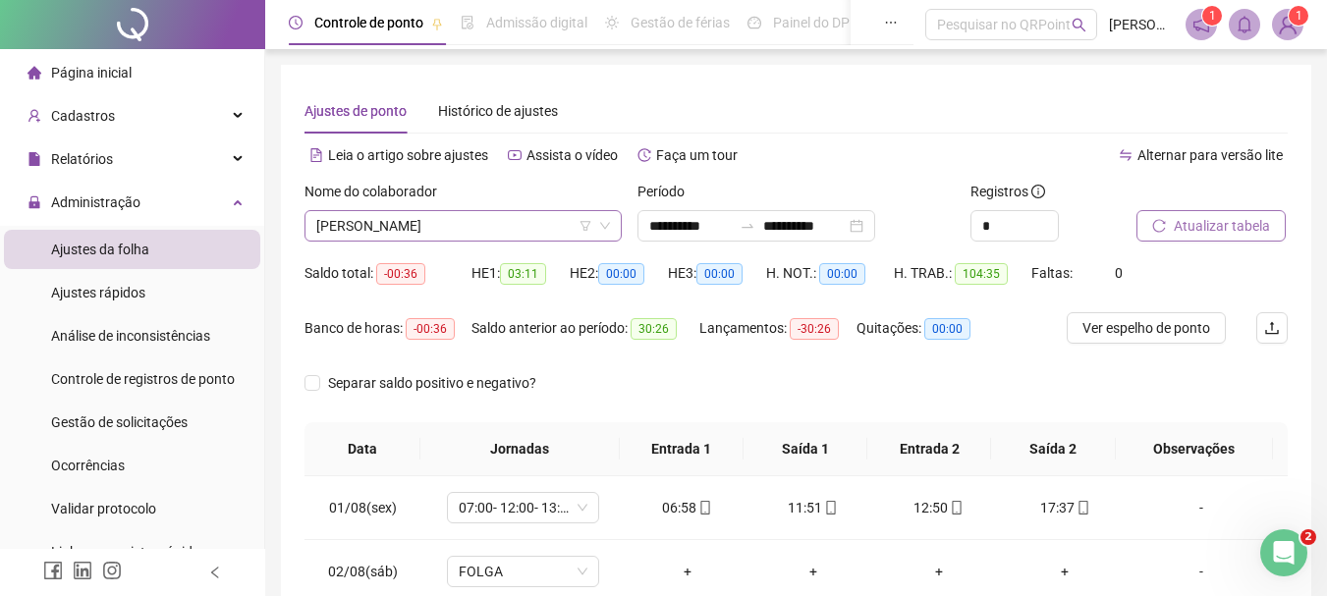
click at [453, 233] on span "[PERSON_NAME]" at bounding box center [463, 225] width 294 height 29
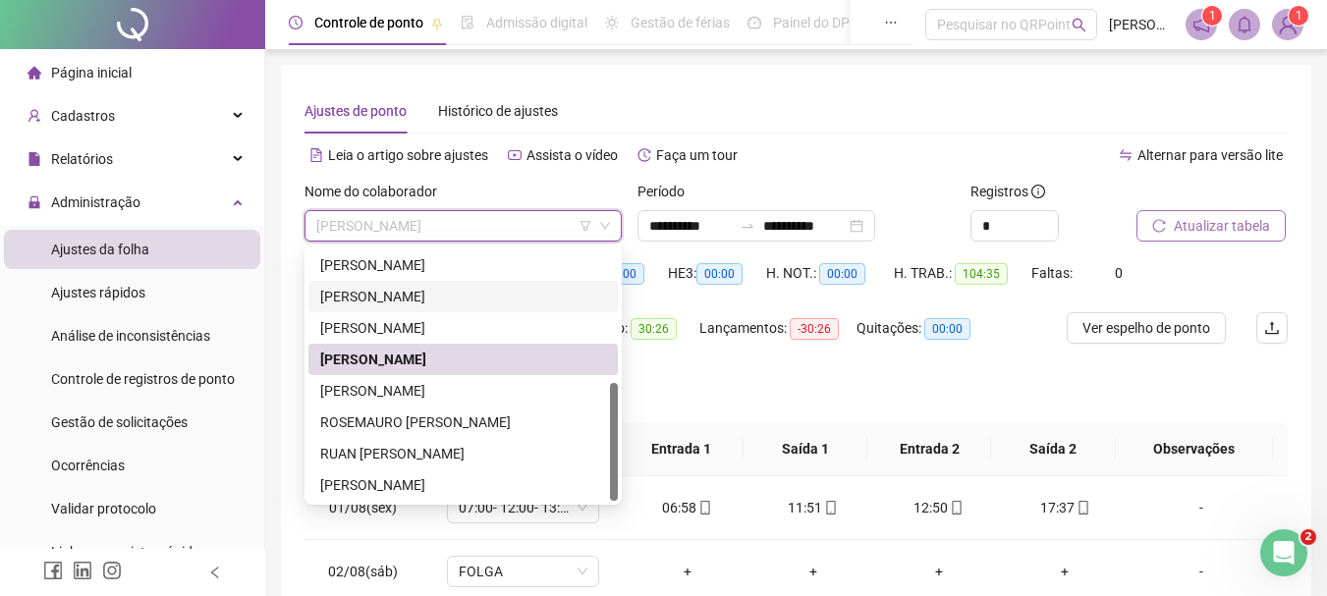
click at [391, 386] on div "[PERSON_NAME]" at bounding box center [463, 391] width 286 height 22
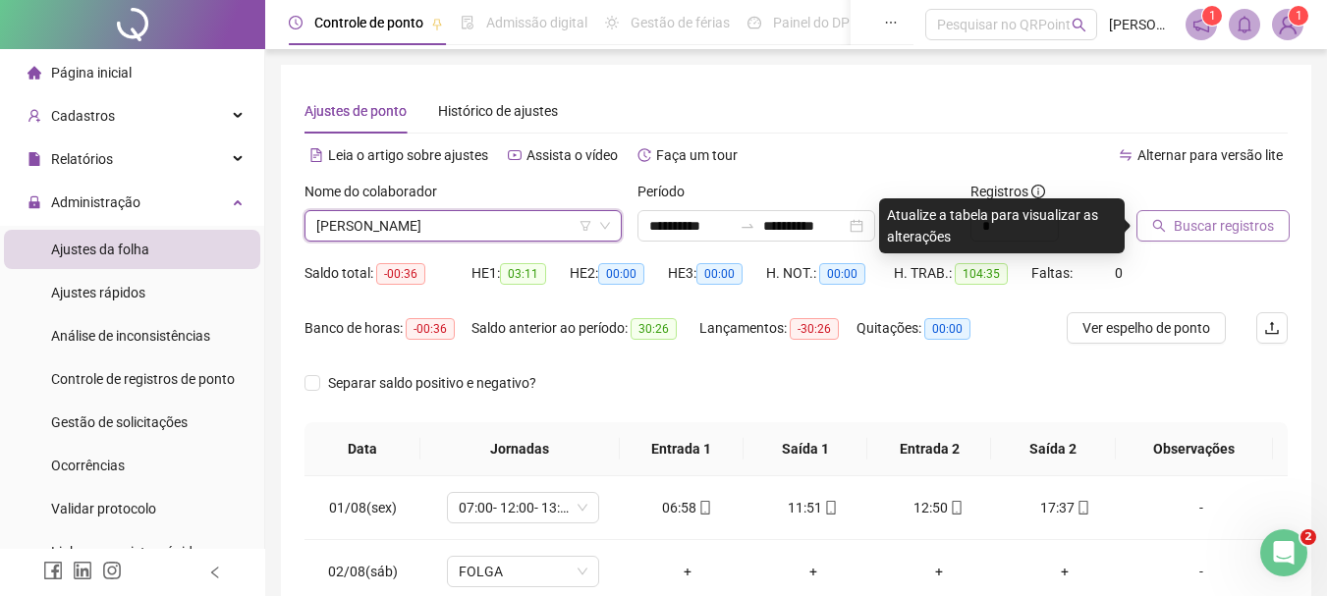
click at [1188, 228] on span "Buscar registros" at bounding box center [1224, 226] width 100 height 22
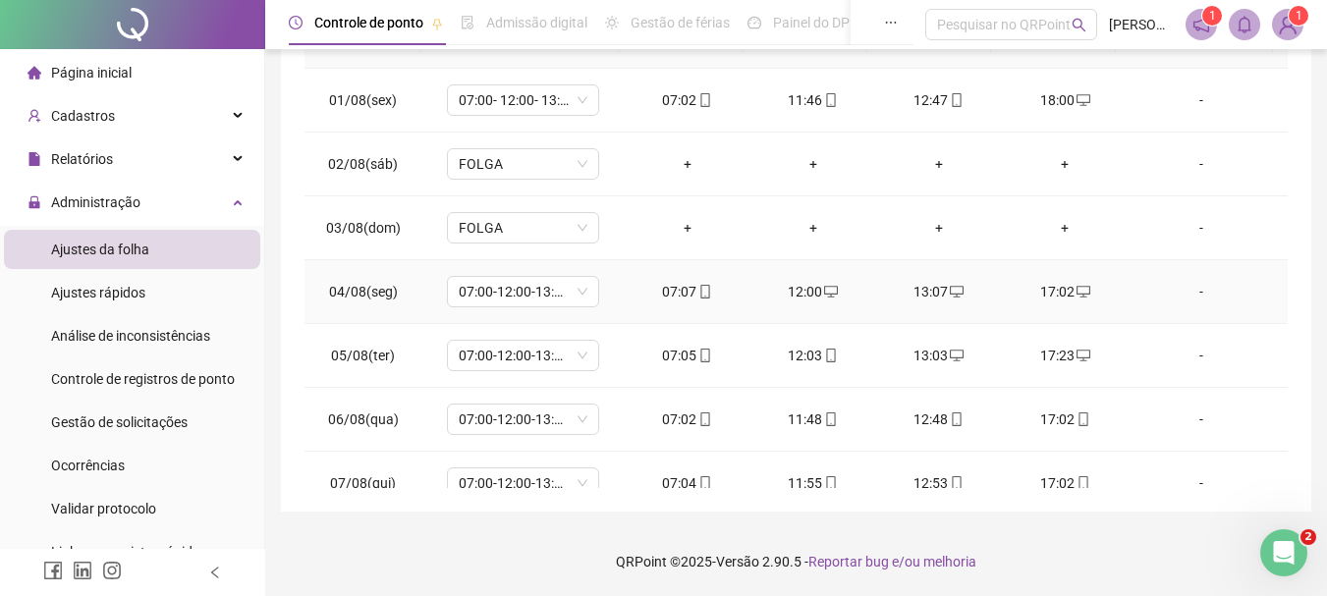
scroll to position [408, 0]
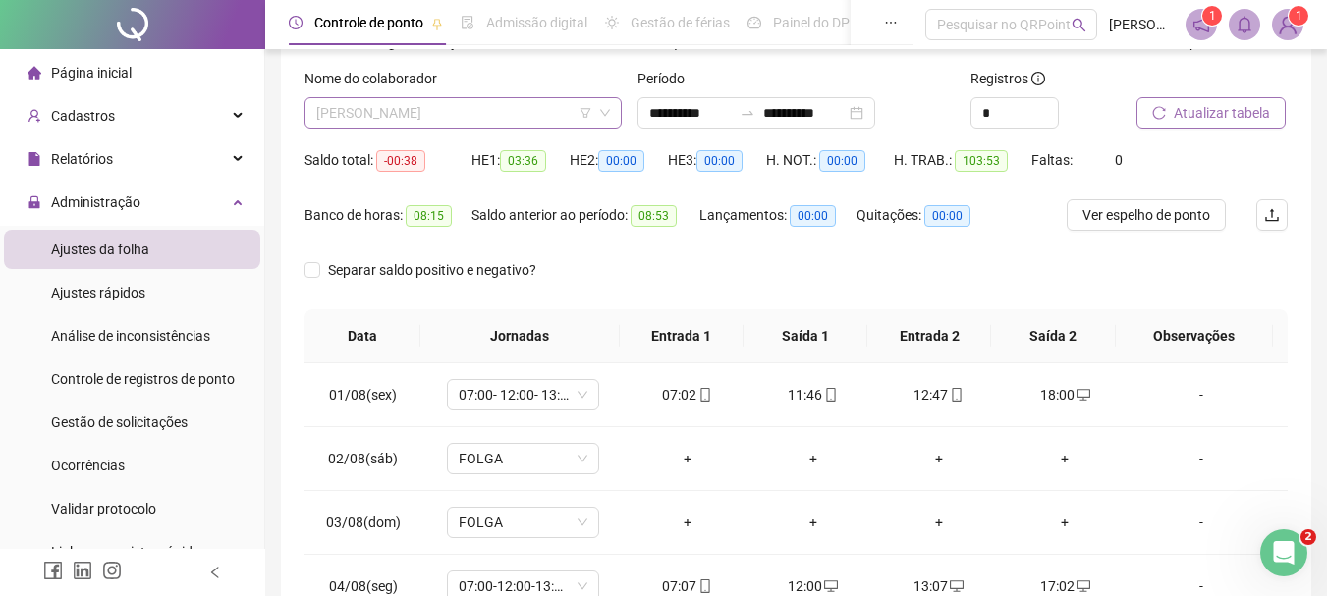
click at [471, 121] on span "[PERSON_NAME]" at bounding box center [463, 112] width 294 height 29
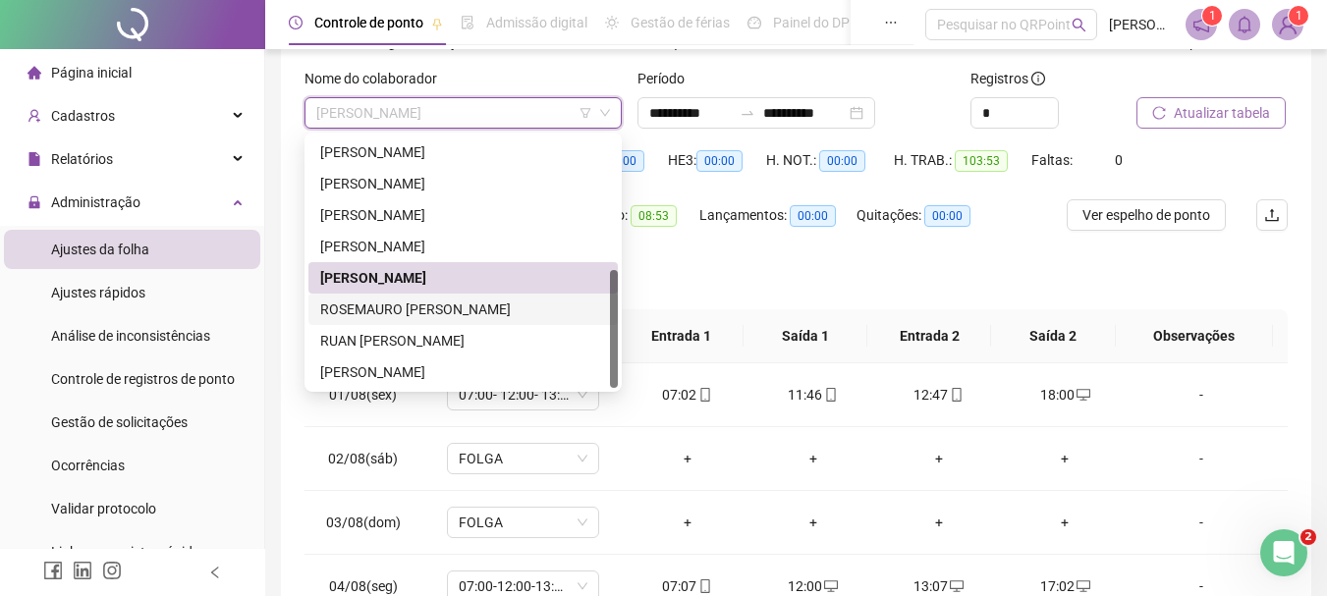
click at [372, 303] on div "ROSEMAURO [PERSON_NAME]" at bounding box center [463, 310] width 286 height 22
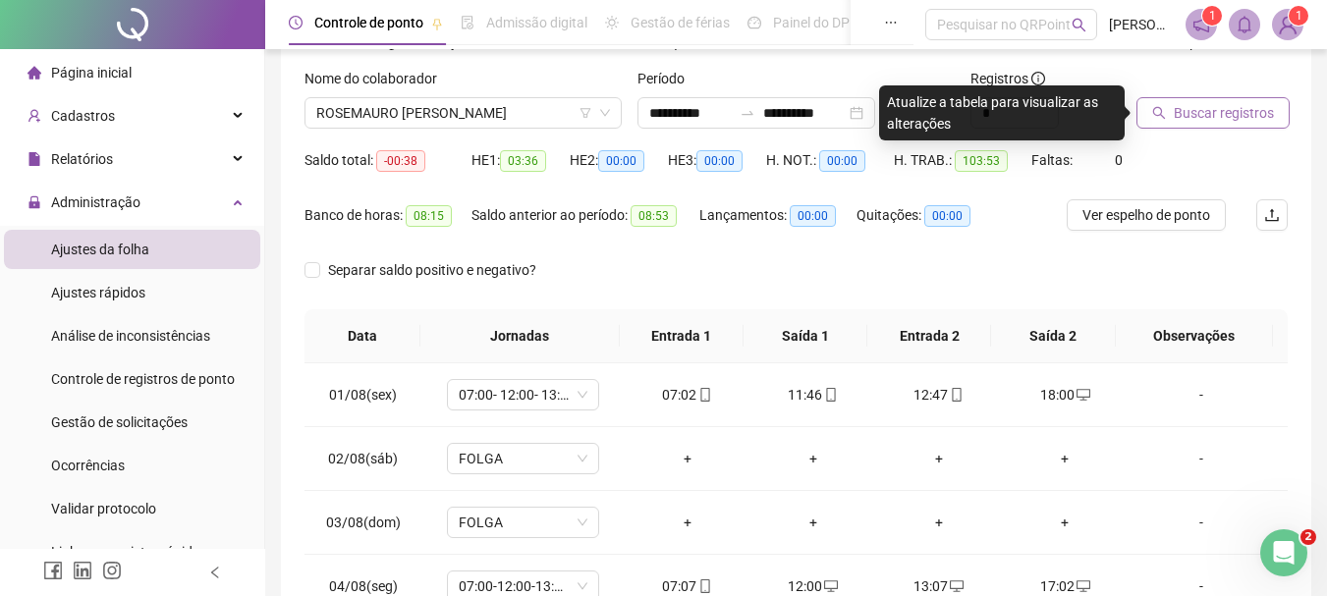
click at [1191, 126] on button "Buscar registros" at bounding box center [1212, 112] width 153 height 31
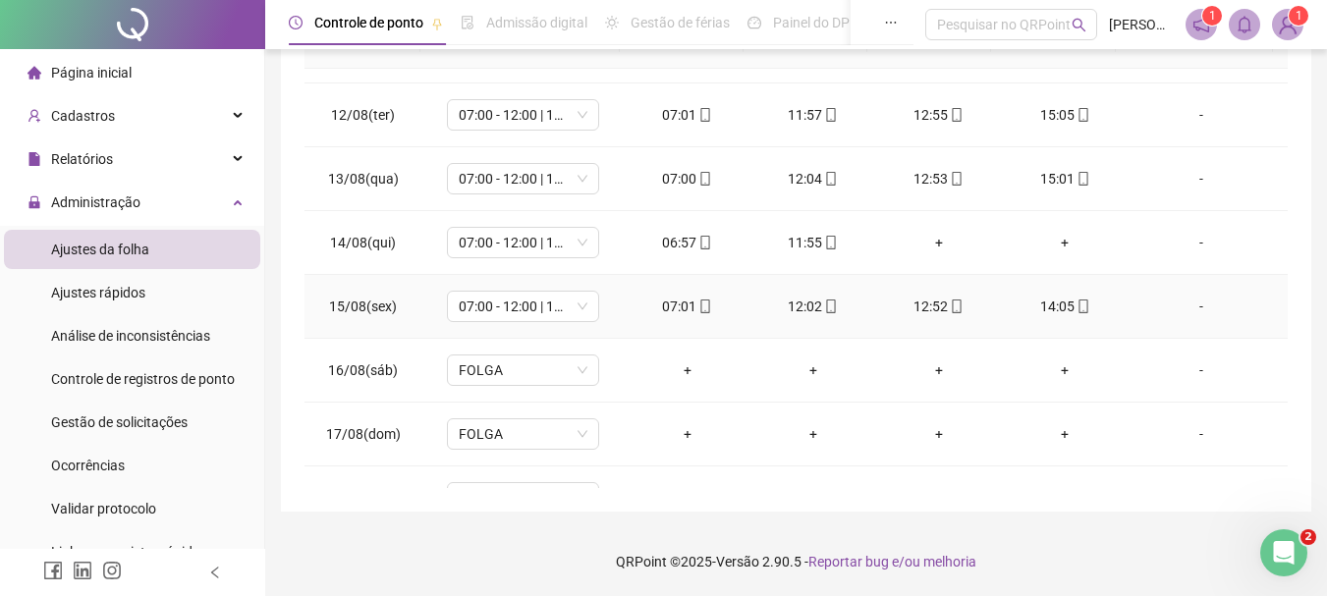
scroll to position [730, 0]
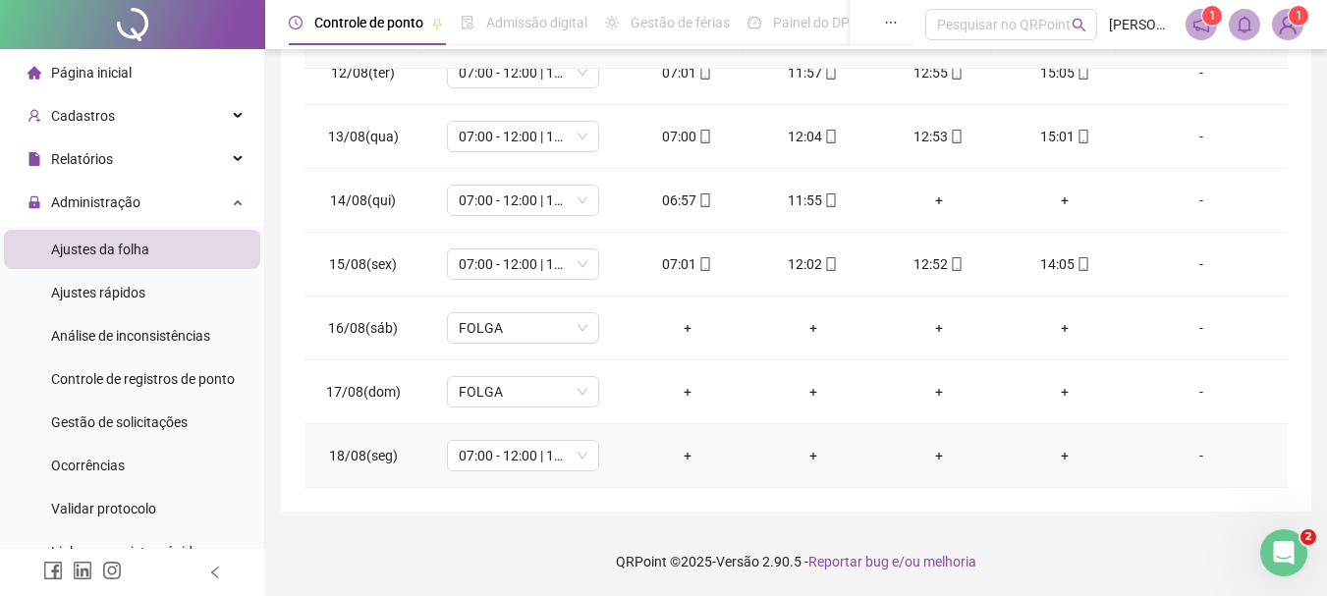
click at [1184, 453] on div "-" at bounding box center [1201, 456] width 116 height 22
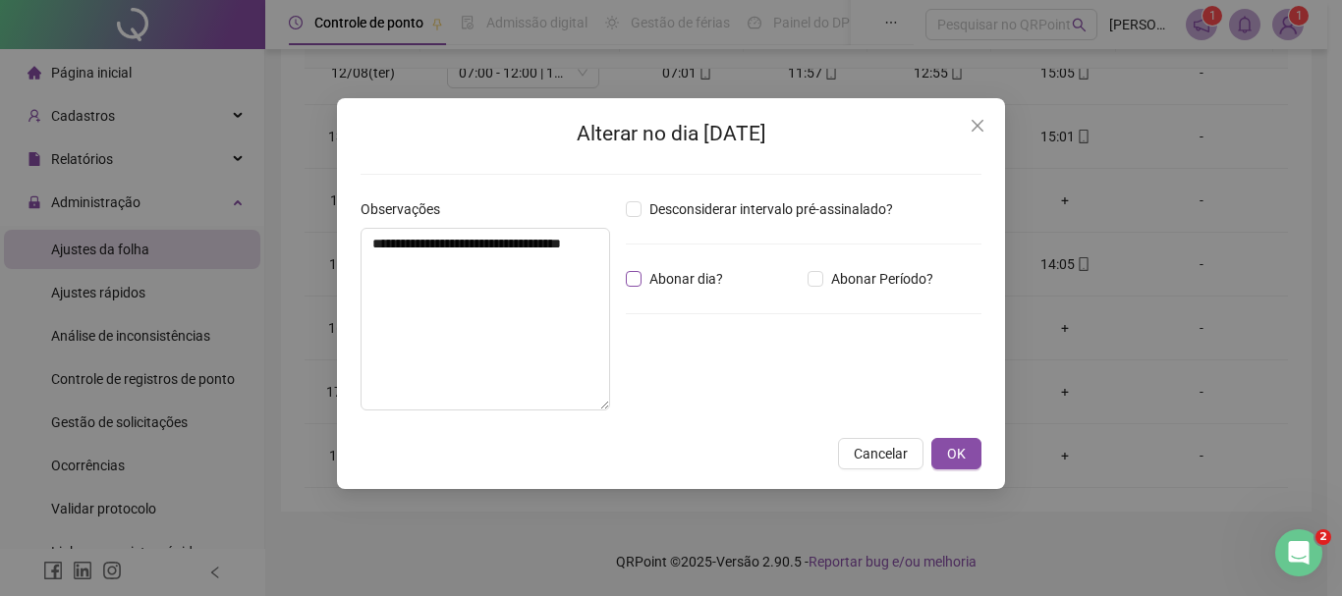
drag, startPoint x: 699, startPoint y: 279, endPoint x: 652, endPoint y: 276, distance: 47.2
click at [699, 278] on span "Abonar dia?" at bounding box center [685, 279] width 89 height 22
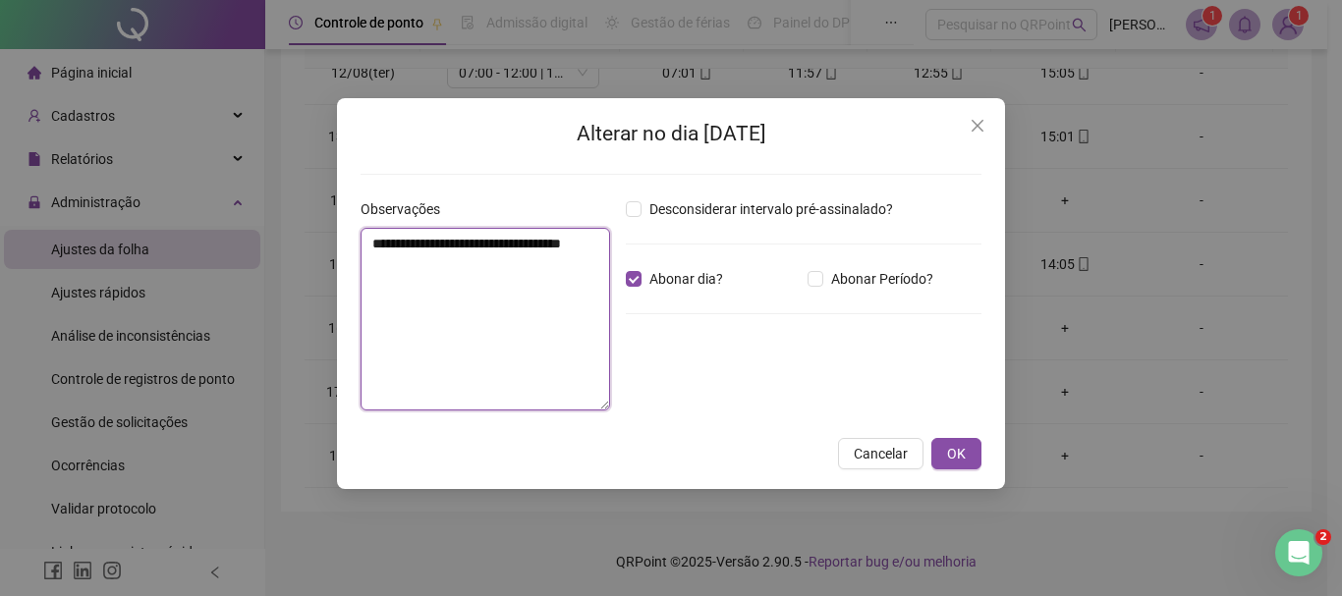
click at [570, 258] on textarea "**********" at bounding box center [484, 319] width 249 height 183
type textarea "*"
type textarea "**********"
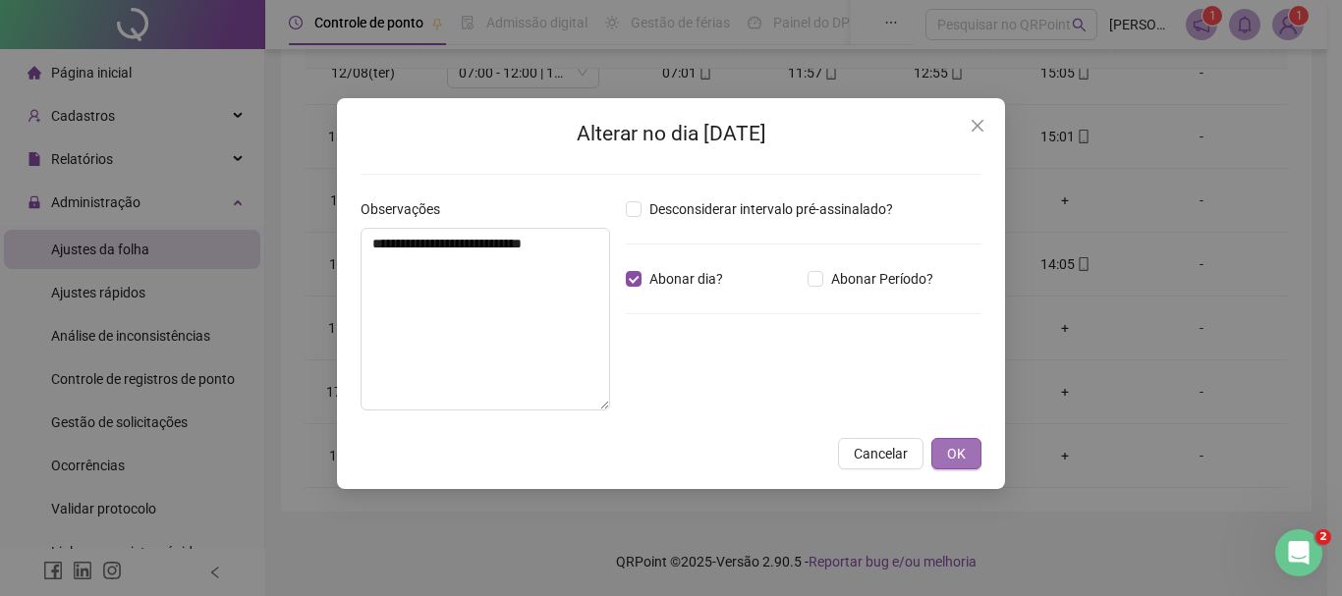
click at [970, 452] on button "OK" at bounding box center [956, 453] width 50 height 31
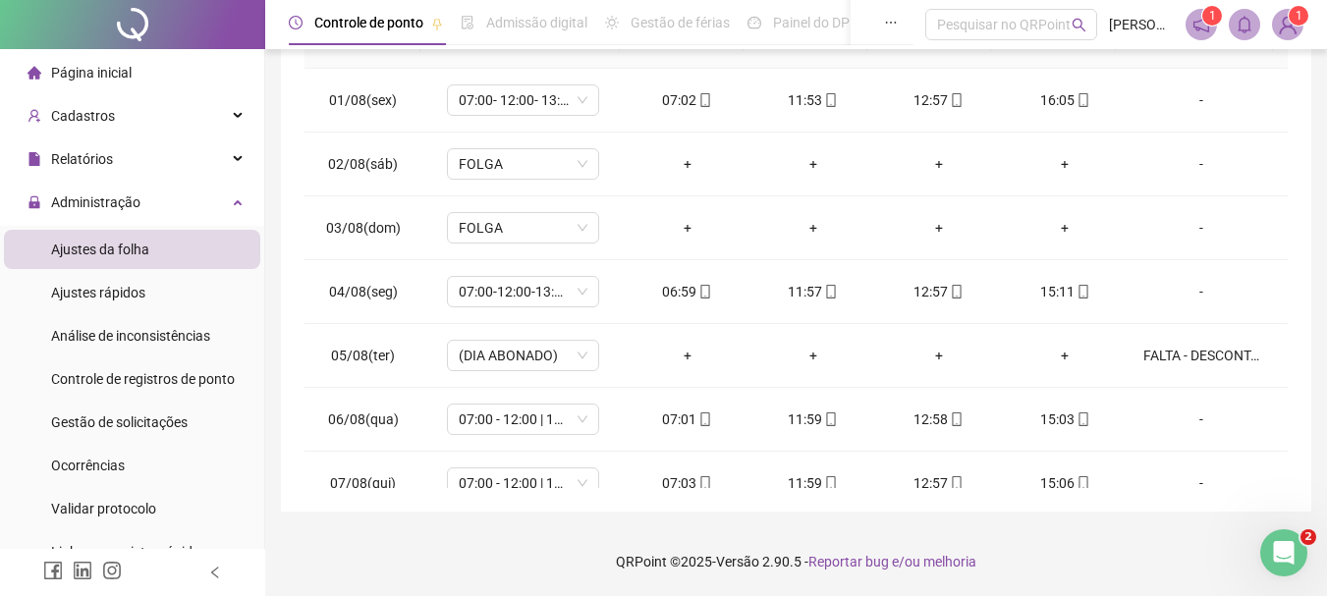
scroll to position [15, 0]
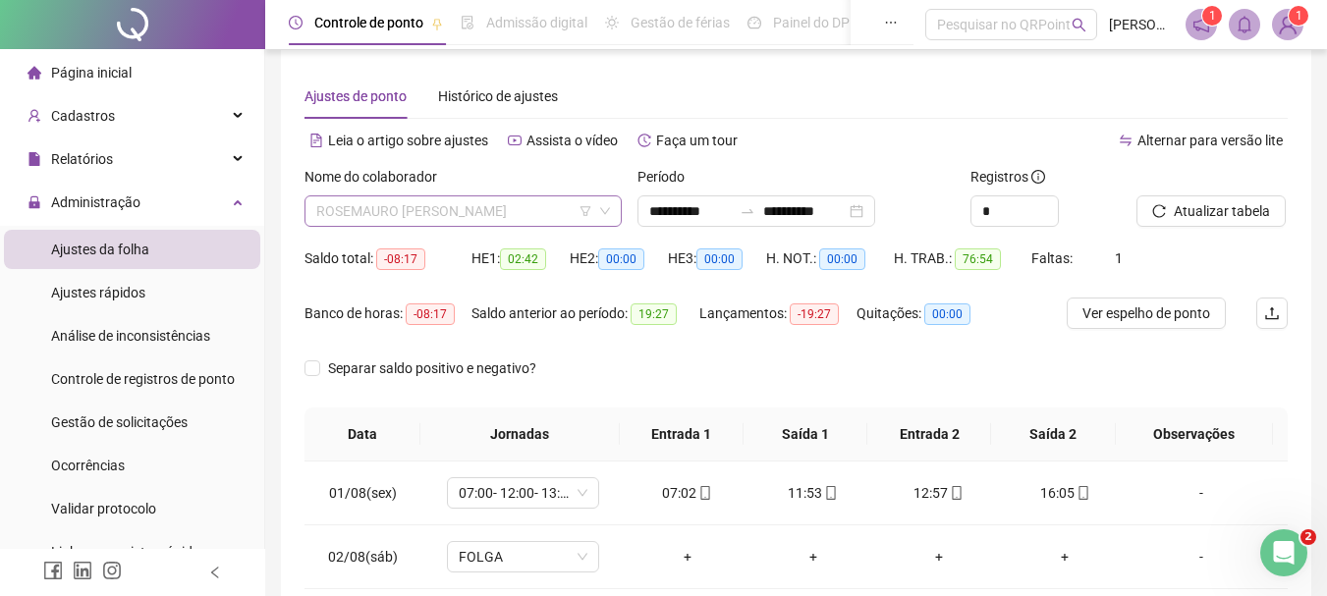
click at [450, 207] on span "ROSEMAURO [PERSON_NAME]" at bounding box center [463, 210] width 294 height 29
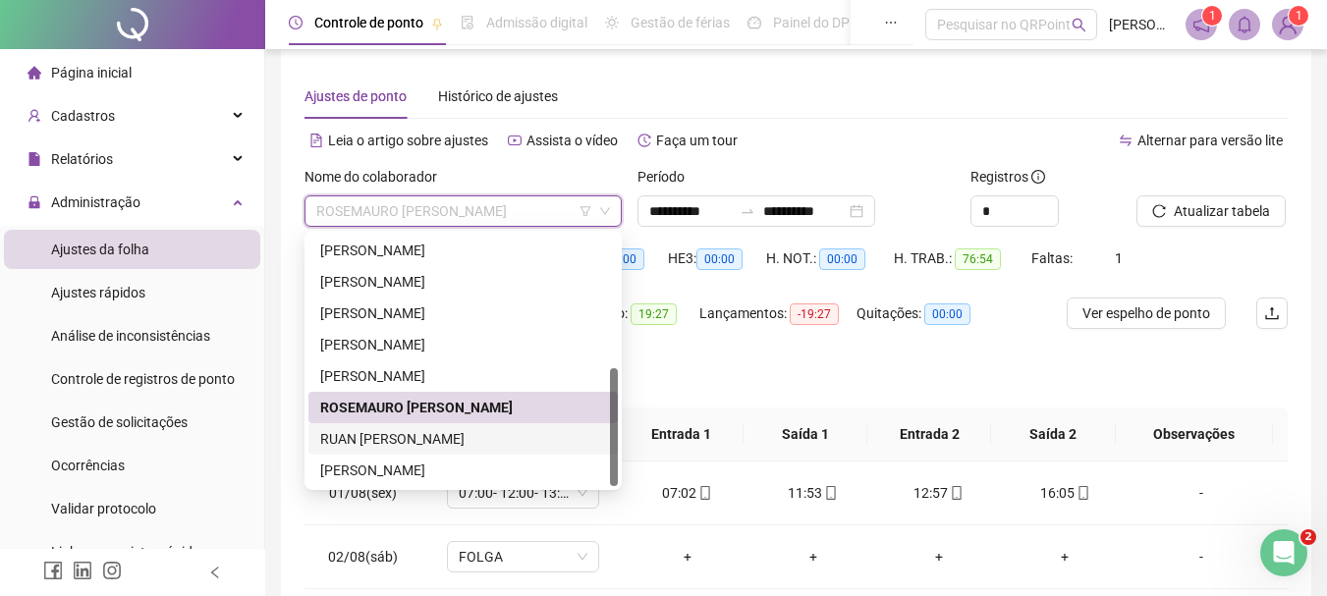
click at [368, 442] on div "RUAN [PERSON_NAME]" at bounding box center [463, 439] width 286 height 22
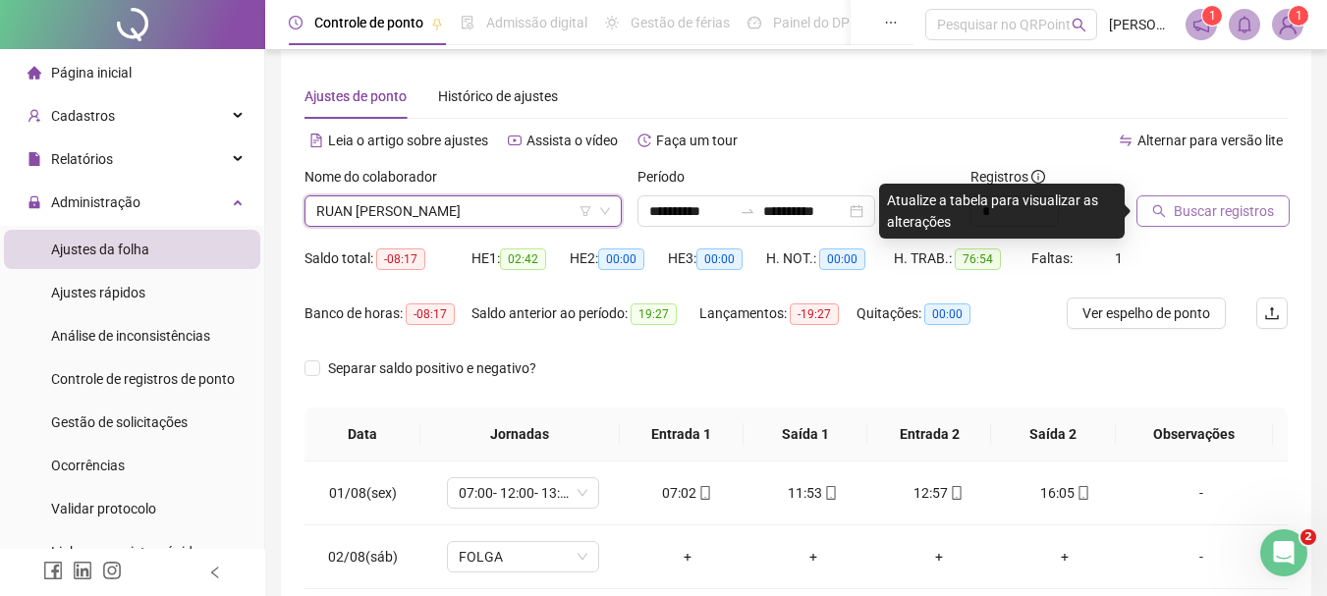
click at [1156, 204] on icon "search" at bounding box center [1159, 211] width 14 height 14
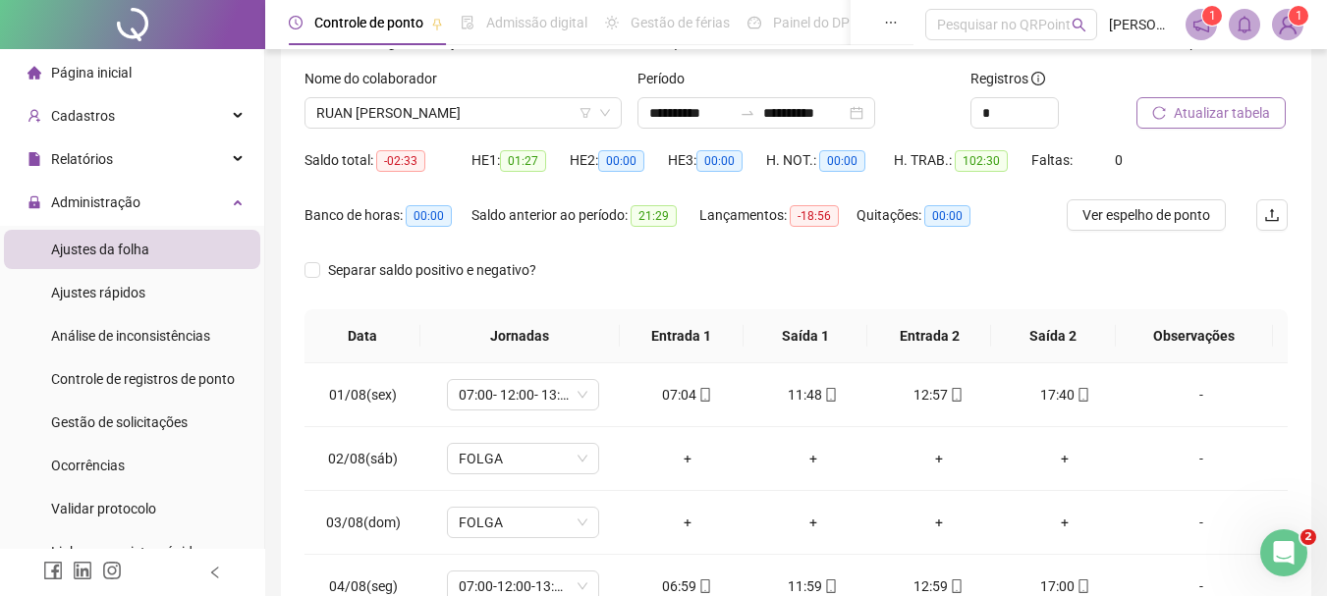
scroll to position [0, 0]
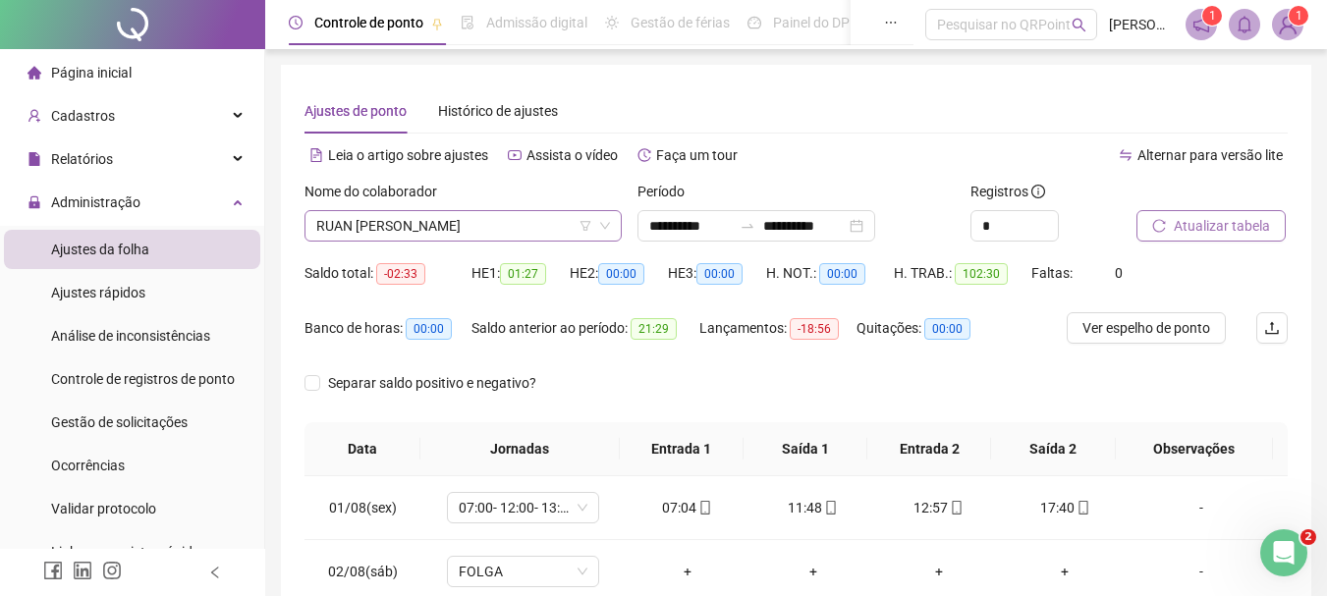
click at [418, 220] on span "RUAN [PERSON_NAME]" at bounding box center [463, 225] width 294 height 29
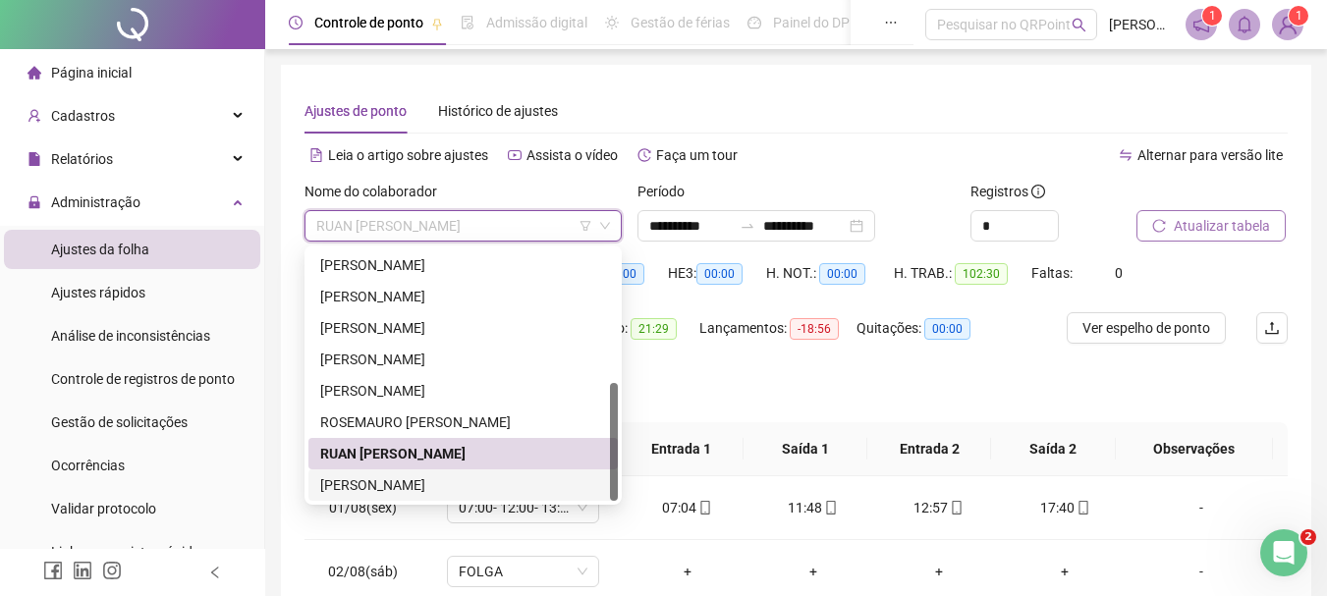
click at [357, 477] on div "[PERSON_NAME]" at bounding box center [463, 485] width 286 height 22
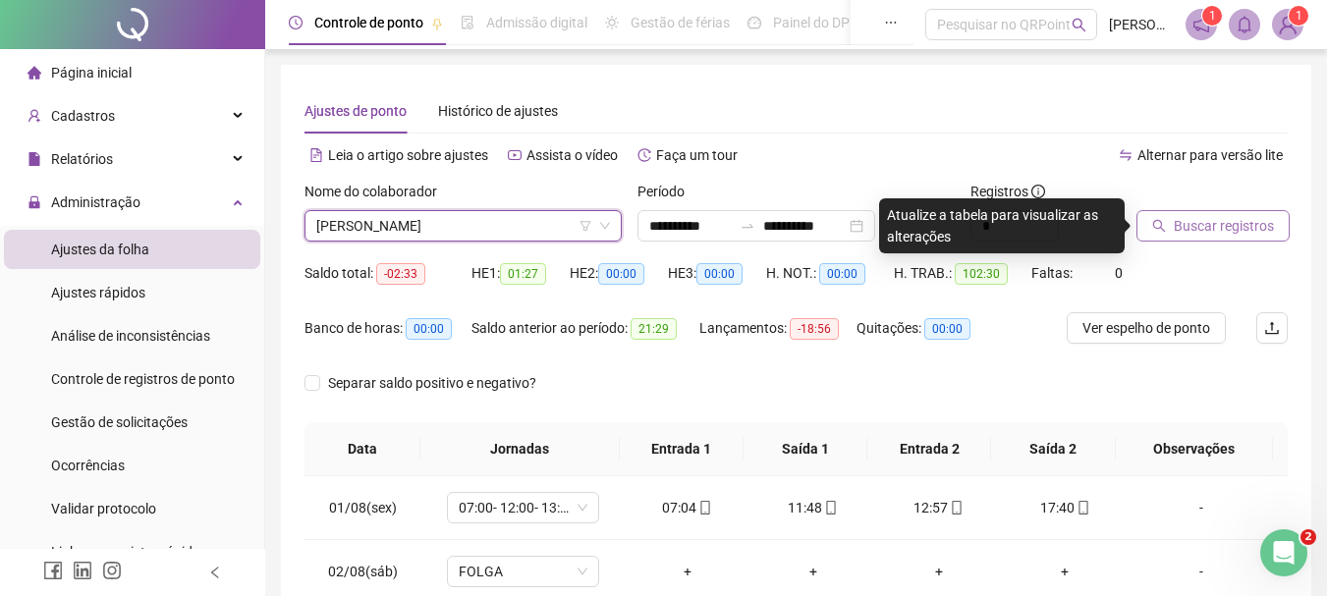
click at [1197, 237] on button "Buscar registros" at bounding box center [1212, 225] width 153 height 31
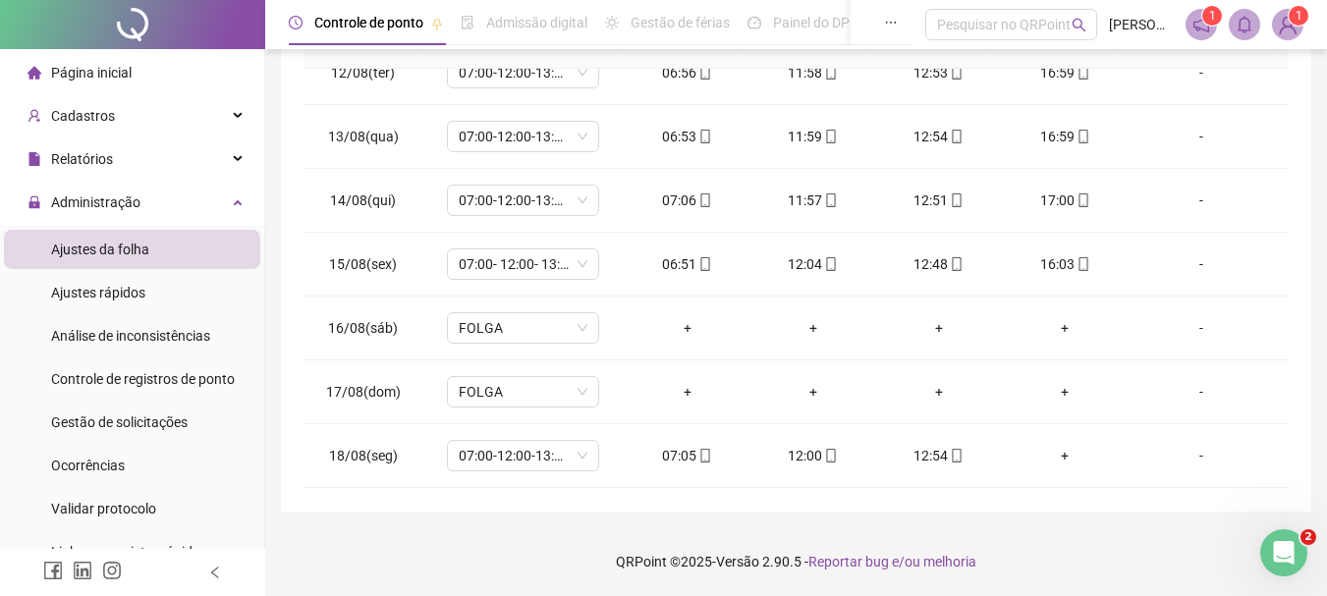
scroll to position [730, 0]
